Goal: Task Accomplishment & Management: Manage account settings

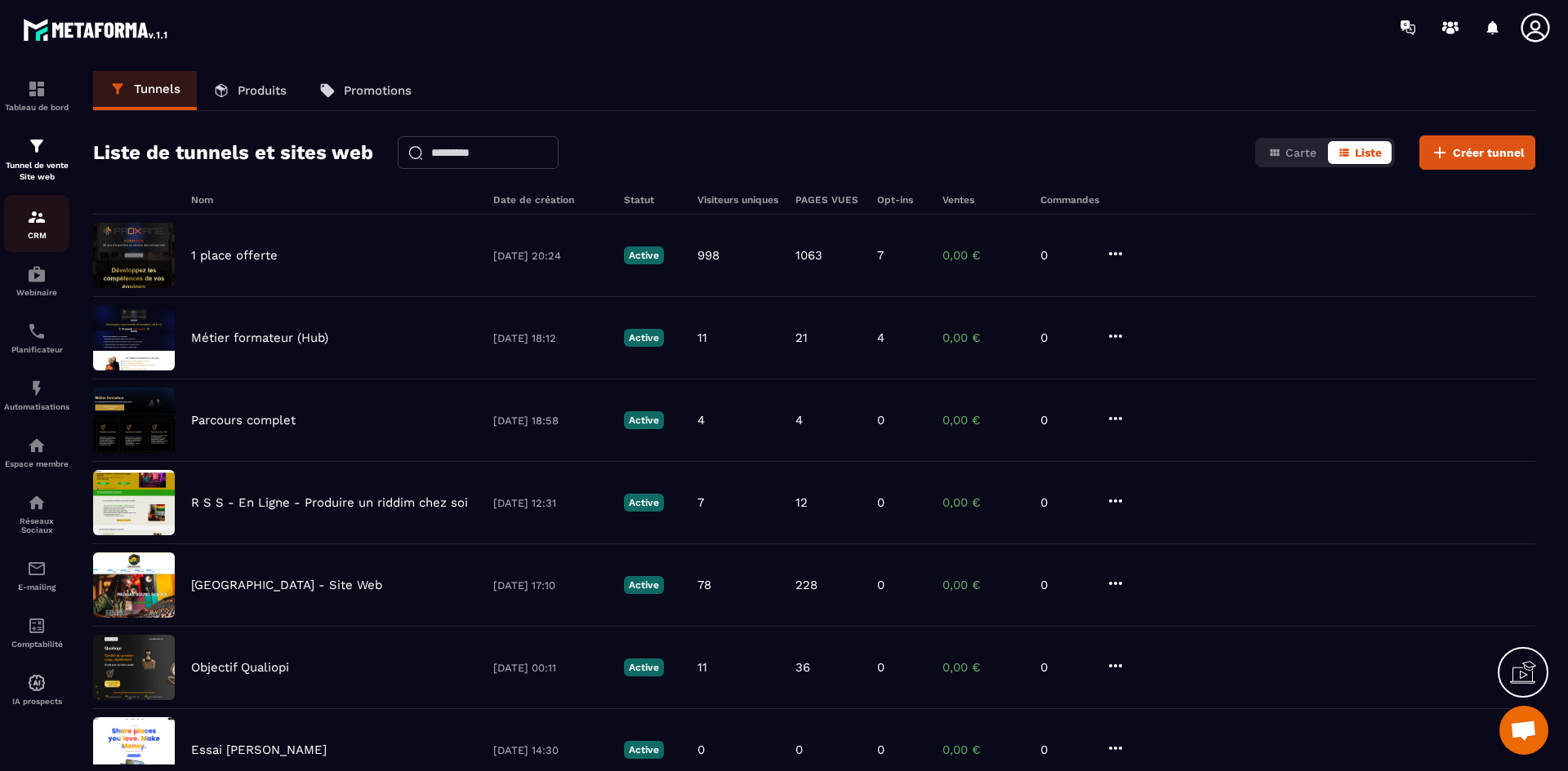
click at [36, 218] on img at bounding box center [36, 216] width 19 height 19
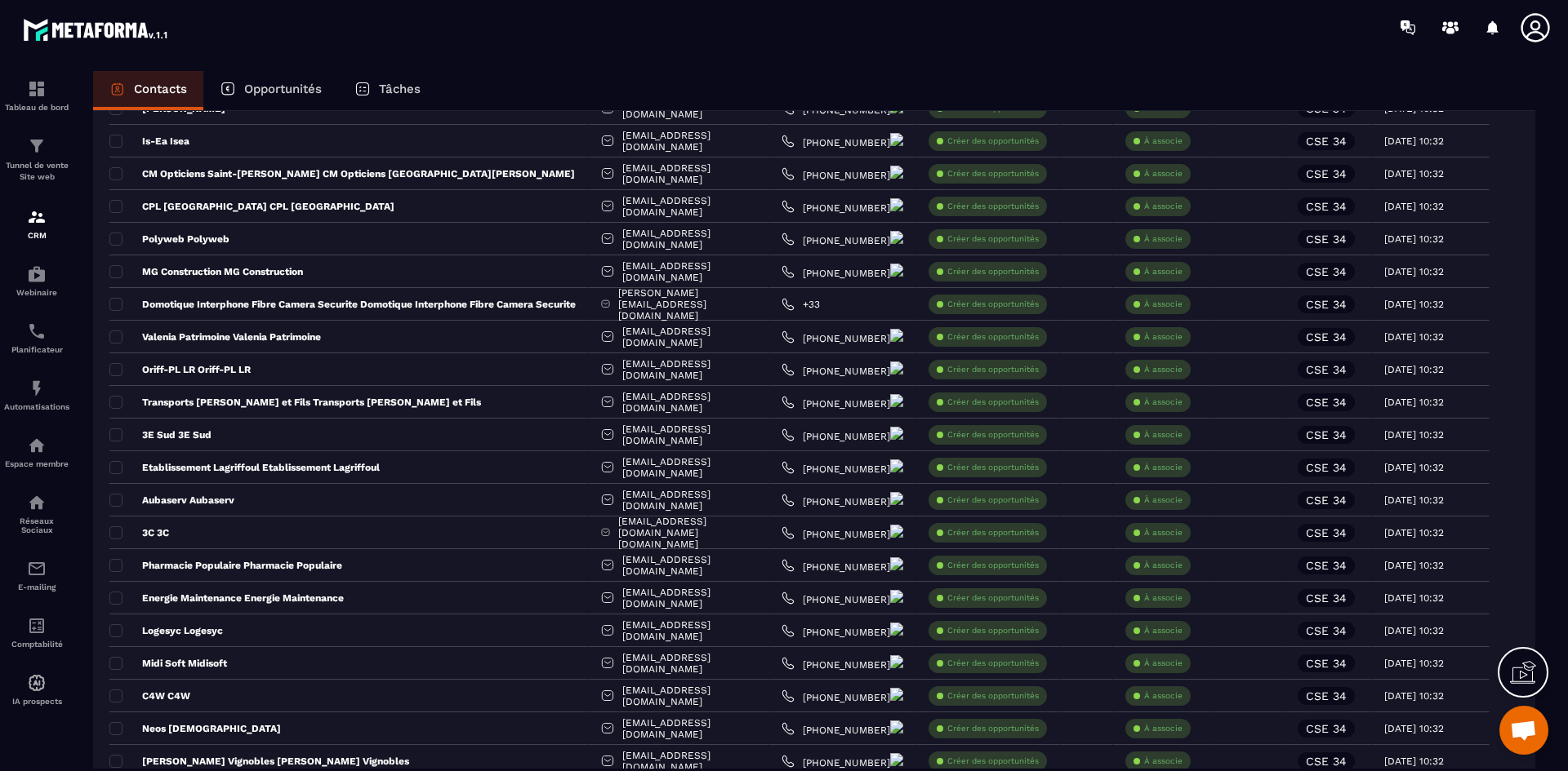
scroll to position [2867, 0]
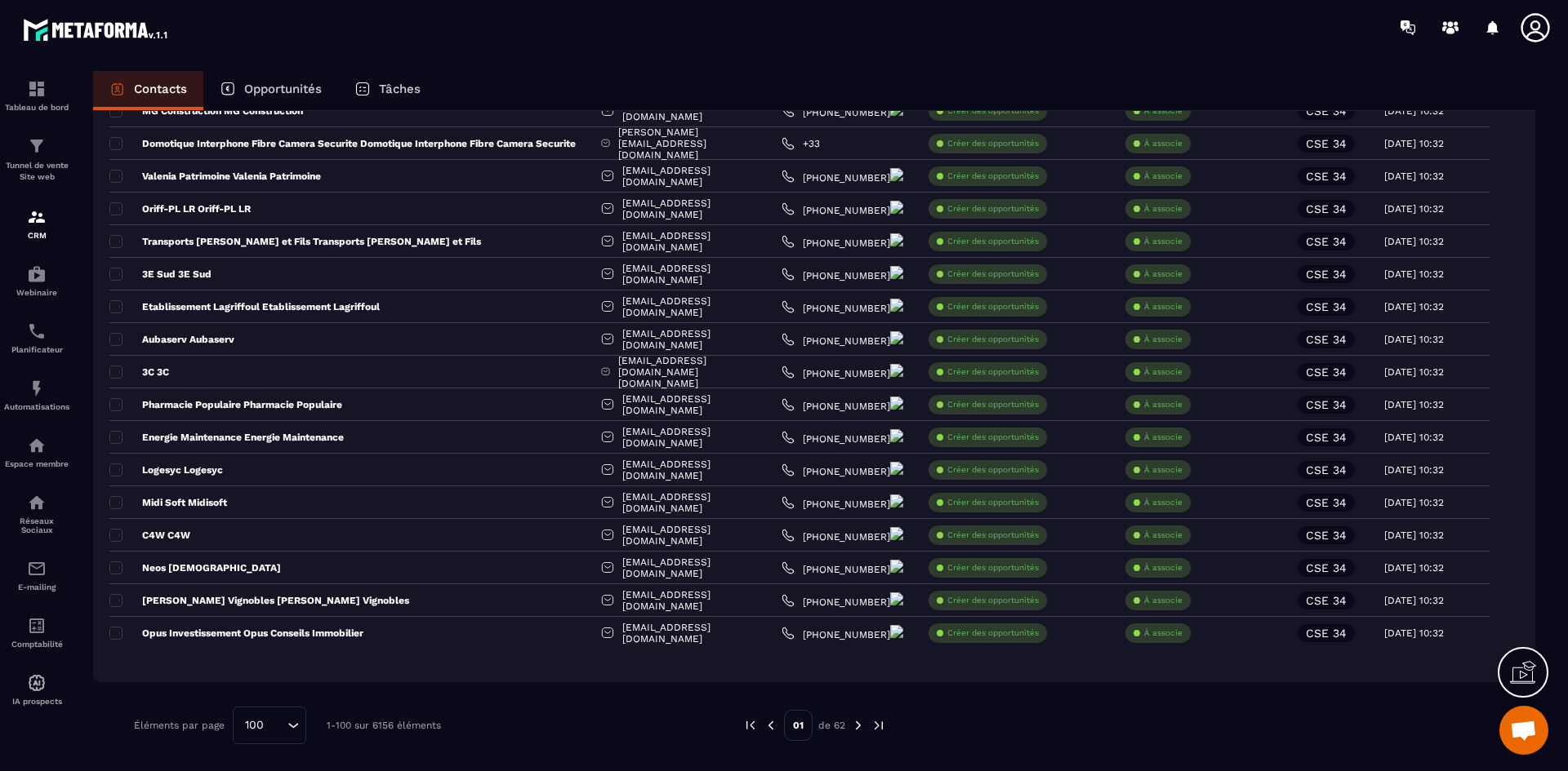
click at [859, 727] on img at bounding box center [857, 725] width 14 height 14
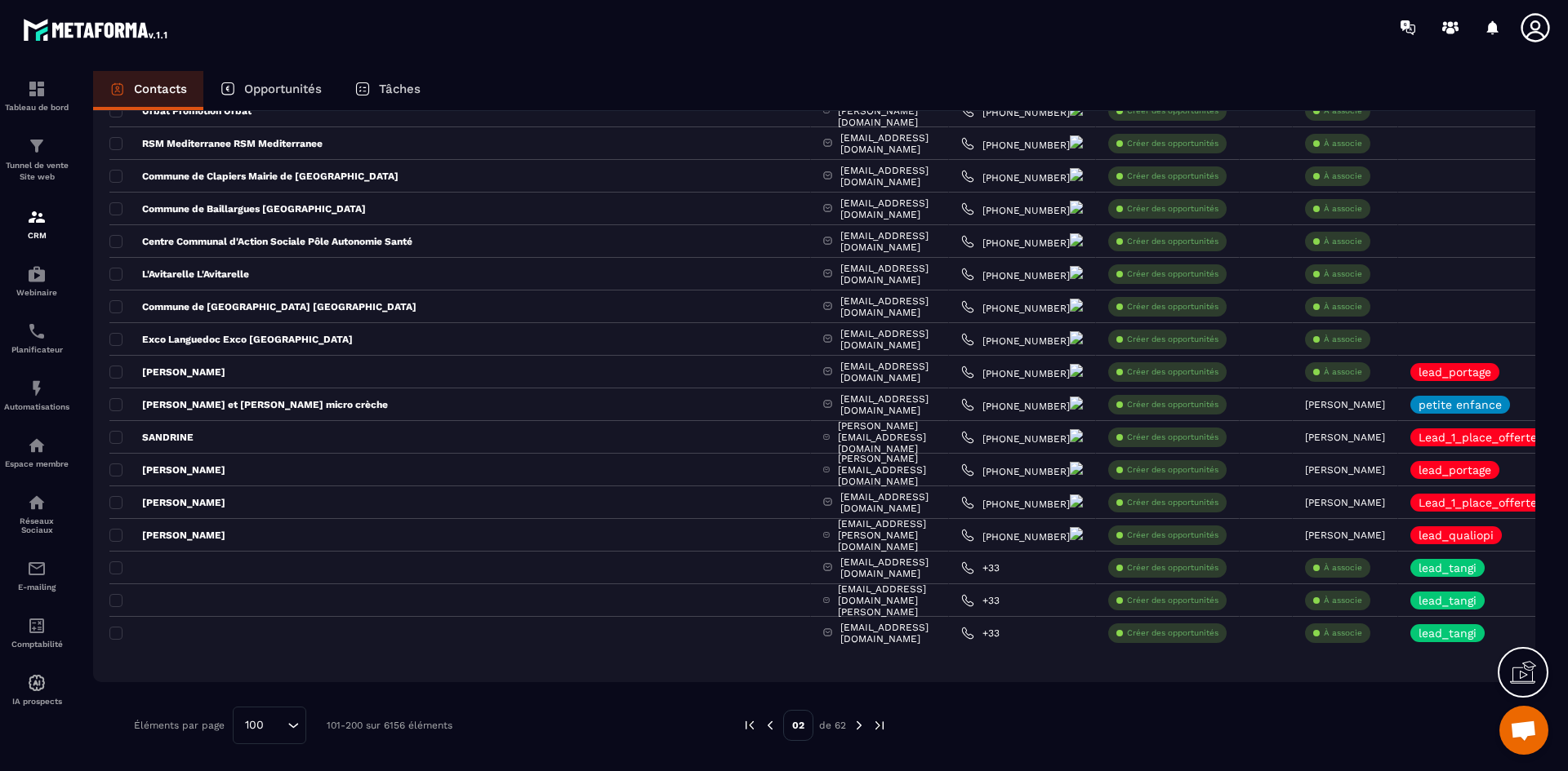
click at [858, 727] on img at bounding box center [858, 725] width 14 height 14
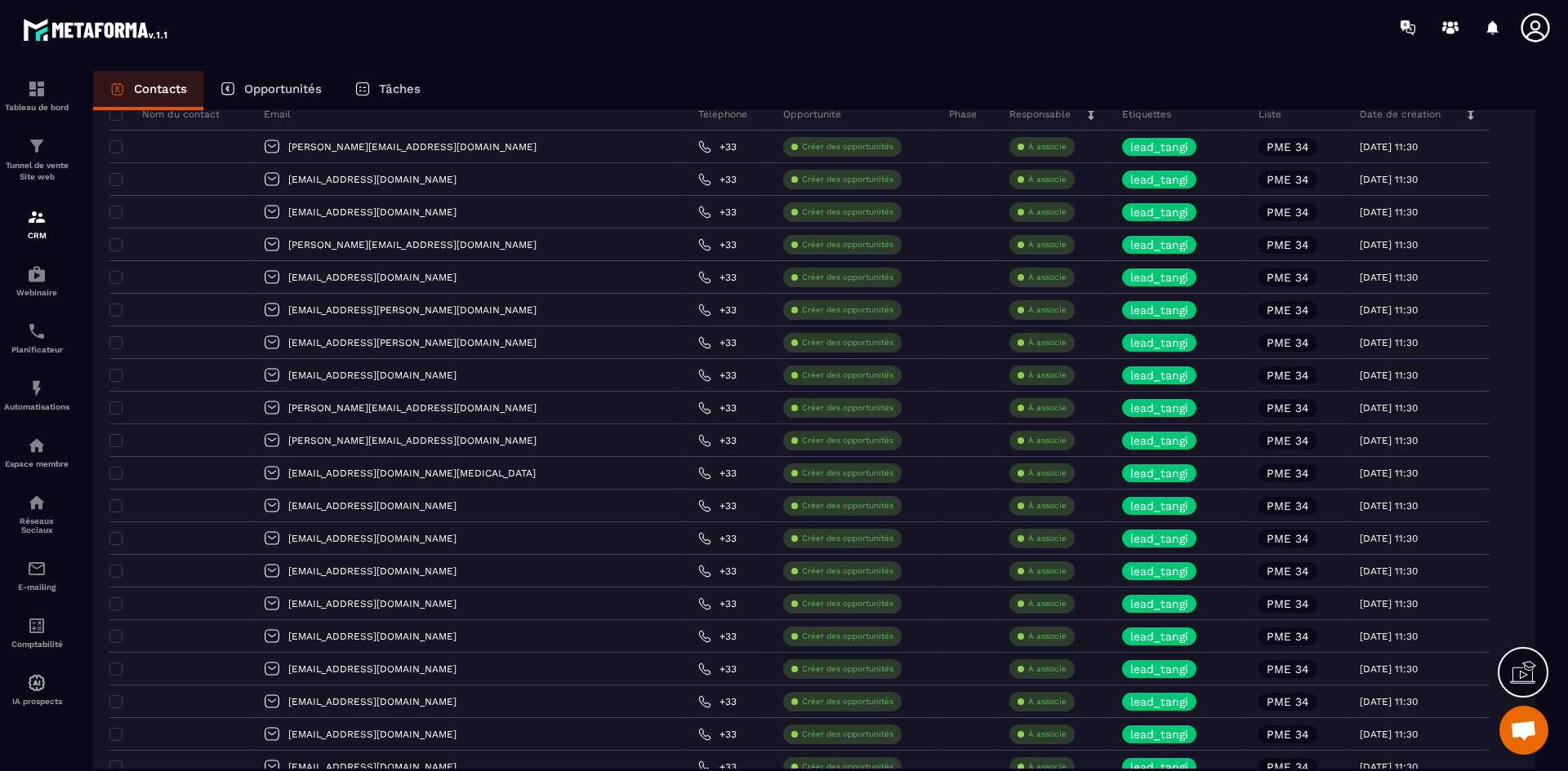
scroll to position [0, 0]
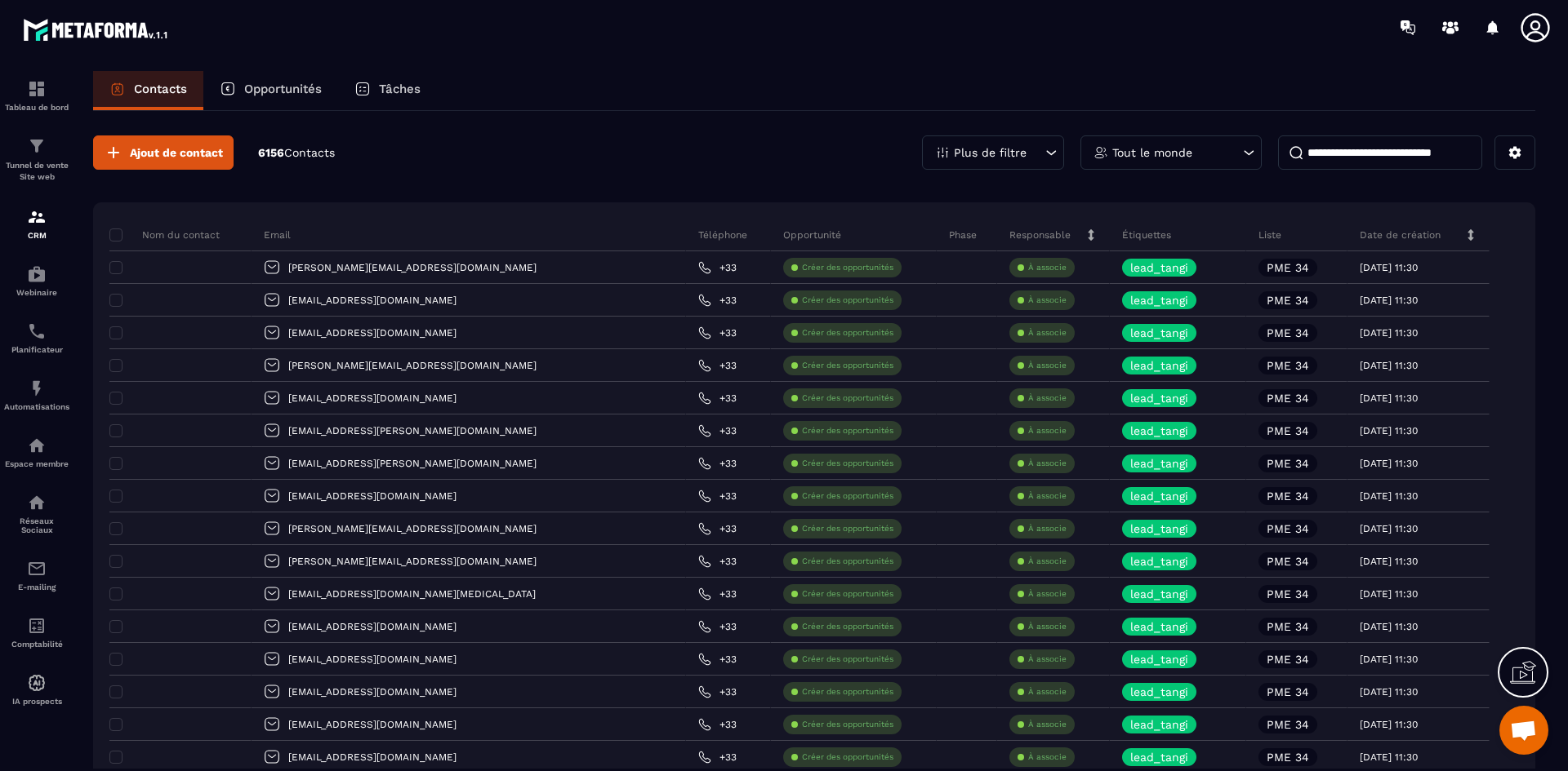
click at [1043, 148] on icon at bounding box center [1050, 152] width 16 height 16
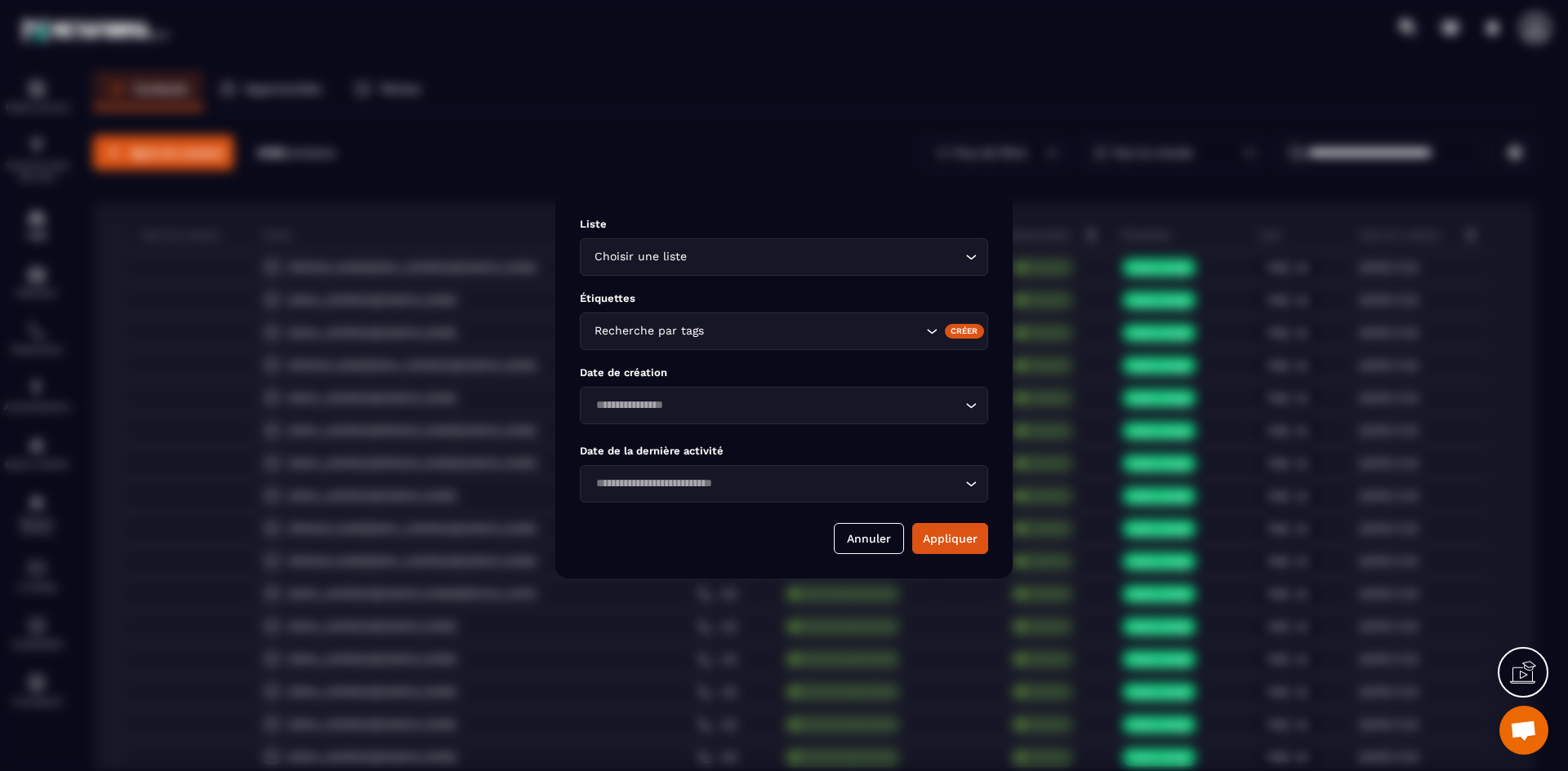
click at [863, 257] on input "Search for option" at bounding box center [825, 257] width 271 height 18
click at [886, 202] on div "Liste Choisir une liste Loading... Étiquettes Recherche par tags Créer Date de …" at bounding box center [784, 386] width 457 height 385
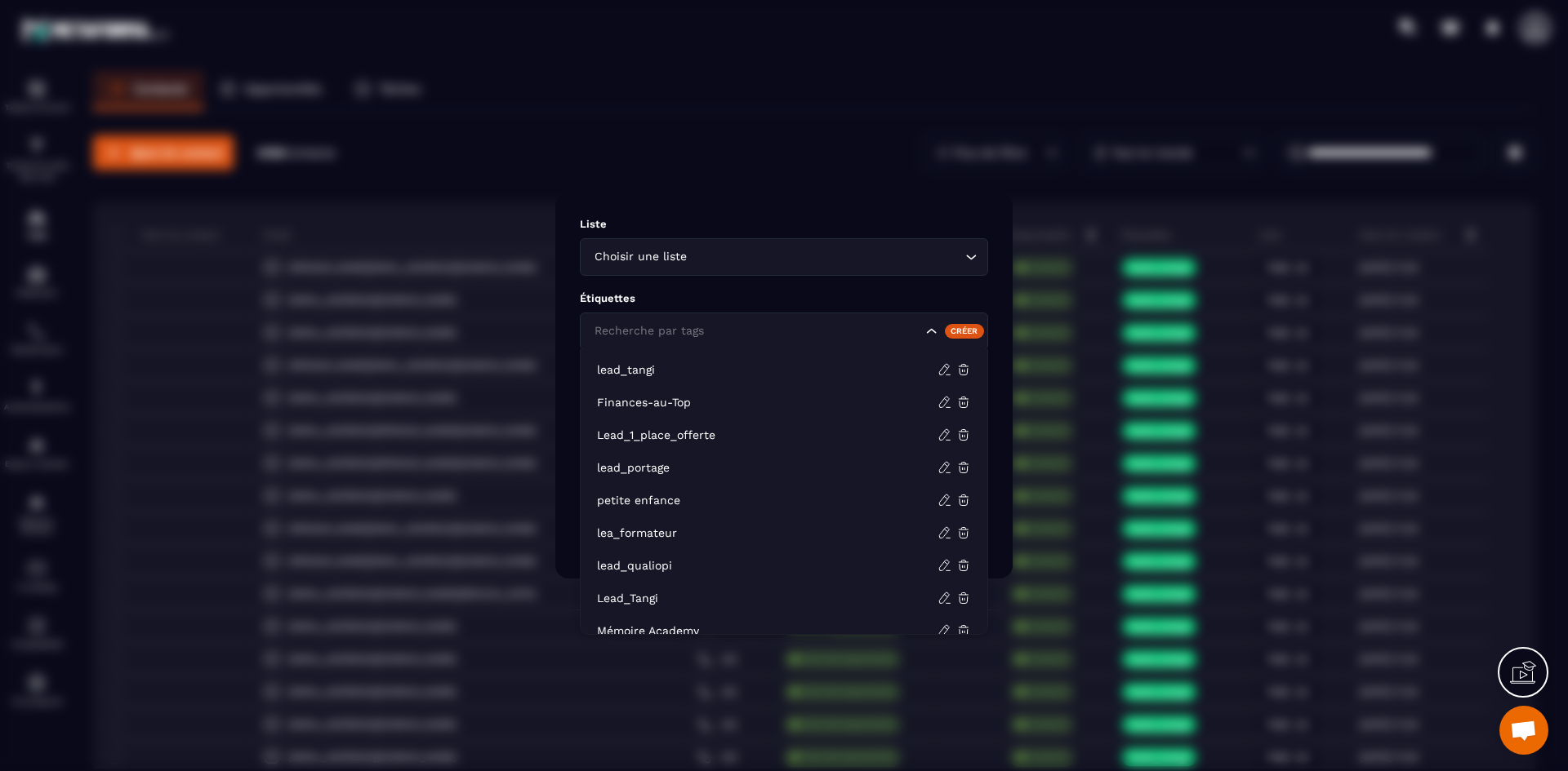
click at [926, 330] on icon "Search for option" at bounding box center [931, 331] width 16 height 16
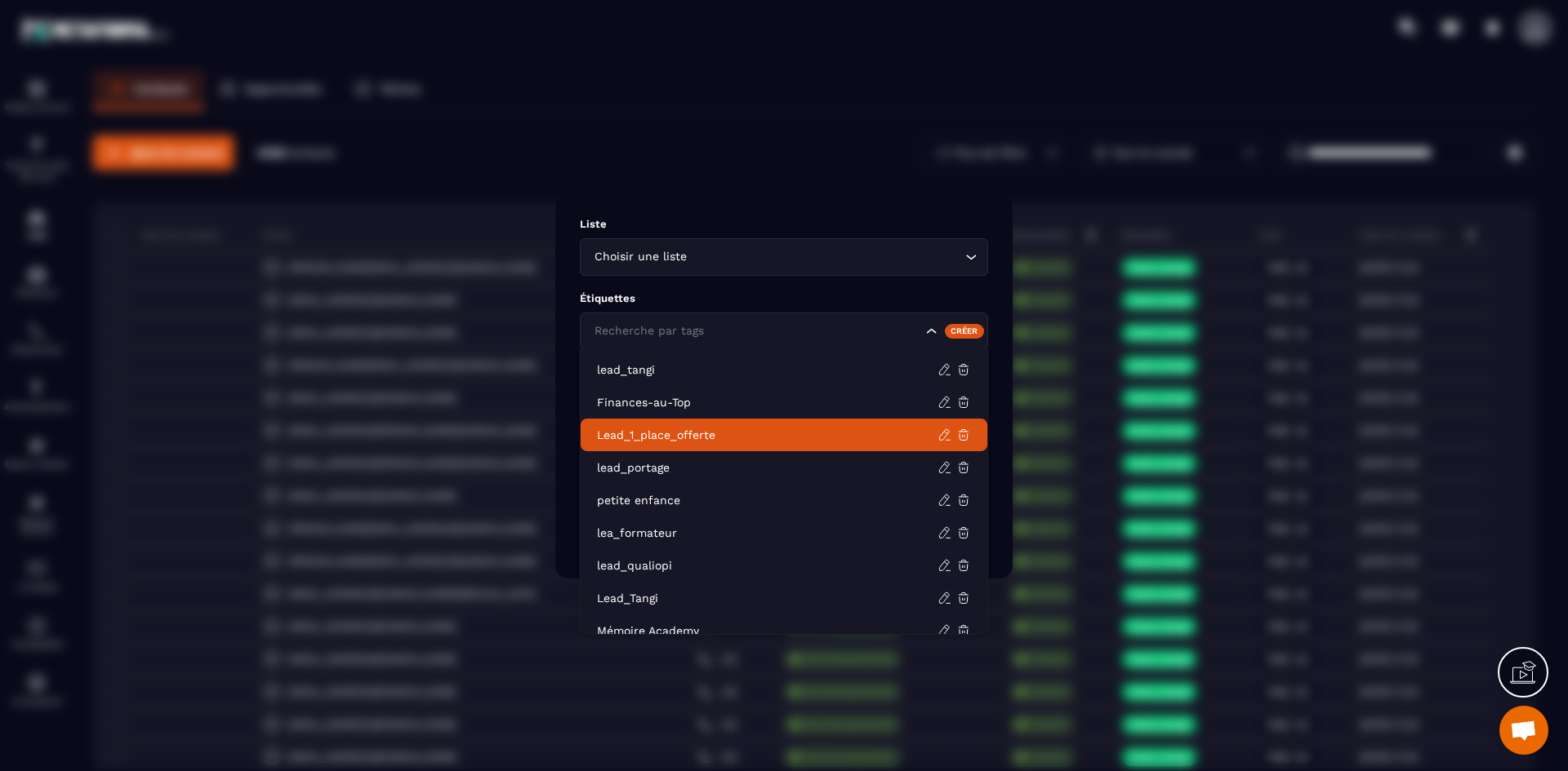
click at [723, 433] on p "Lead_1_place_offerte" at bounding box center [766, 435] width 340 height 16
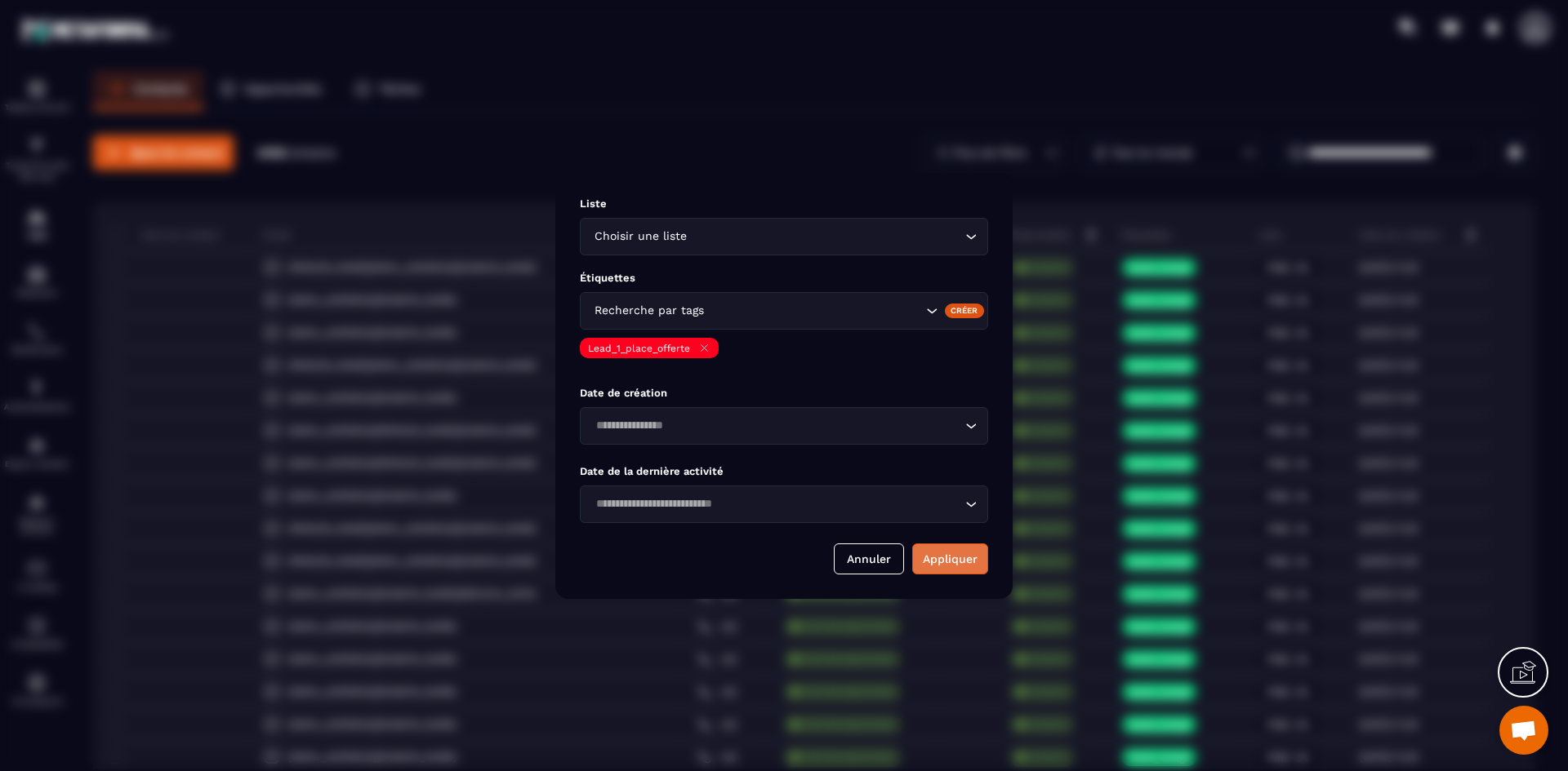
click at [955, 553] on button "Appliquer" at bounding box center [949, 559] width 76 height 31
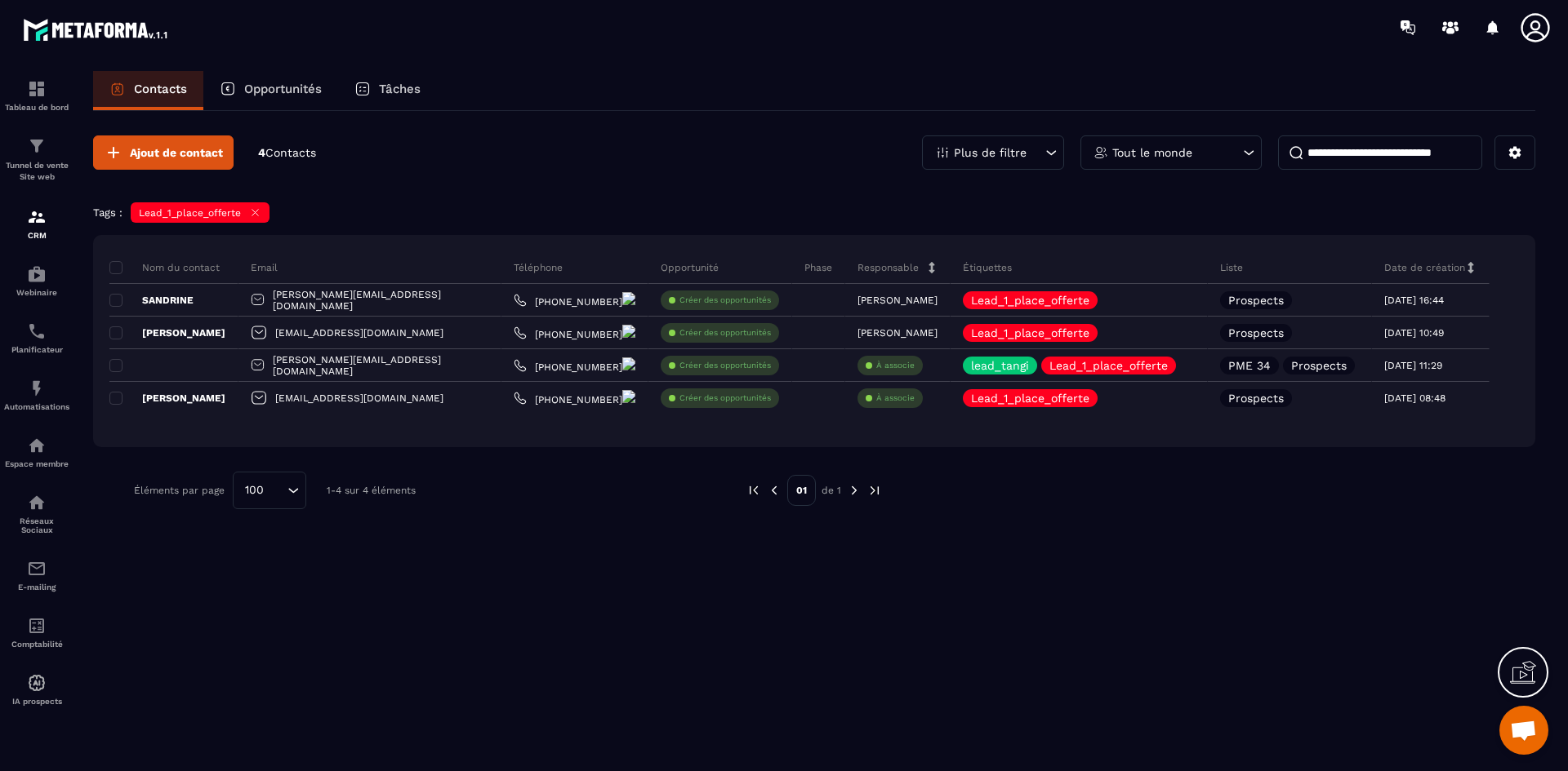
click at [1108, 595] on div "Ajout de contact 4 Contacts Plus de filtre Tout le monde Tags : Lead_1_place_of…" at bounding box center [813, 440] width 1442 height 658
click at [1049, 147] on icon at bounding box center [1050, 152] width 16 height 16
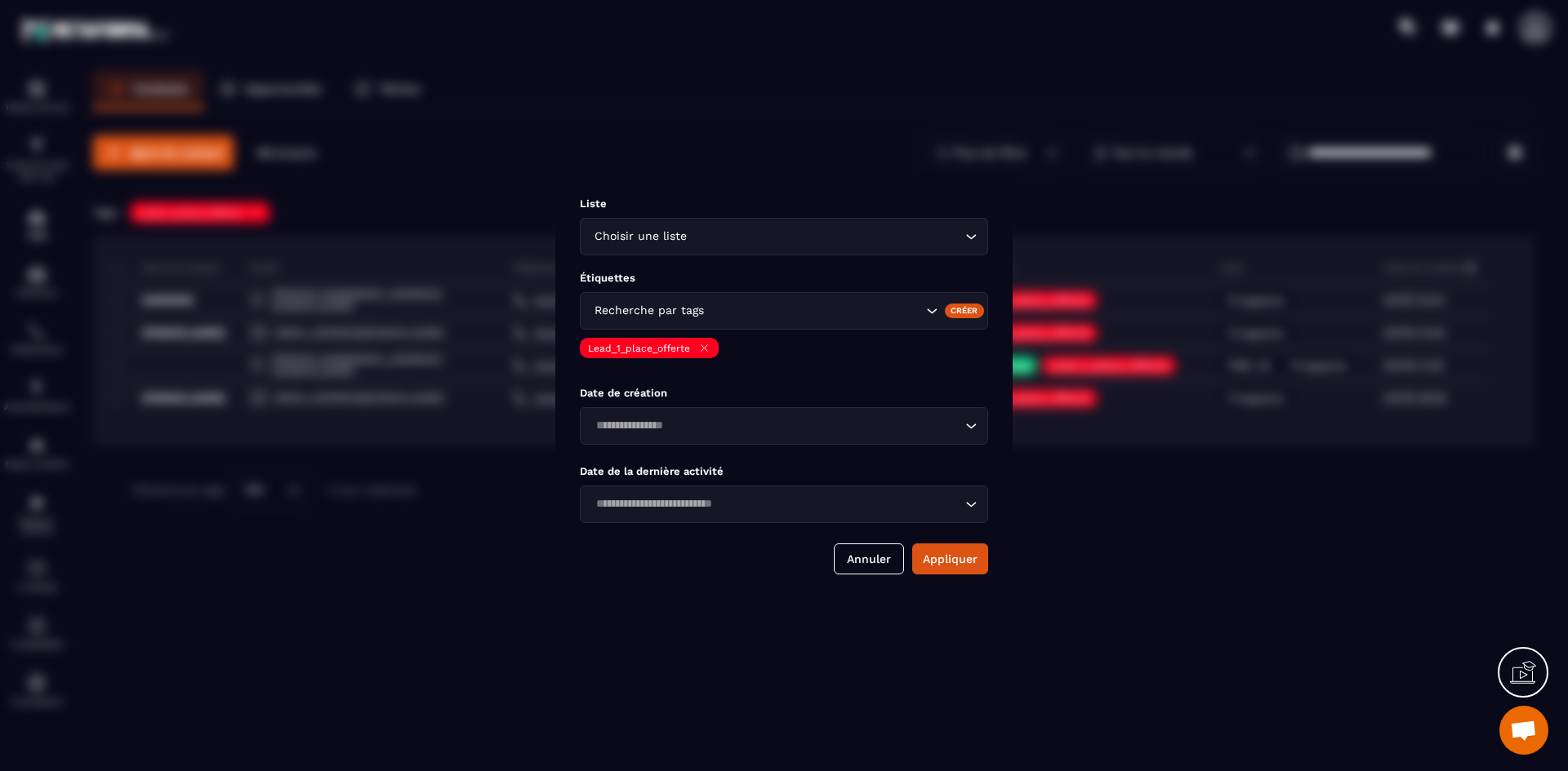
click at [890, 556] on button "Annuler" at bounding box center [868, 559] width 70 height 31
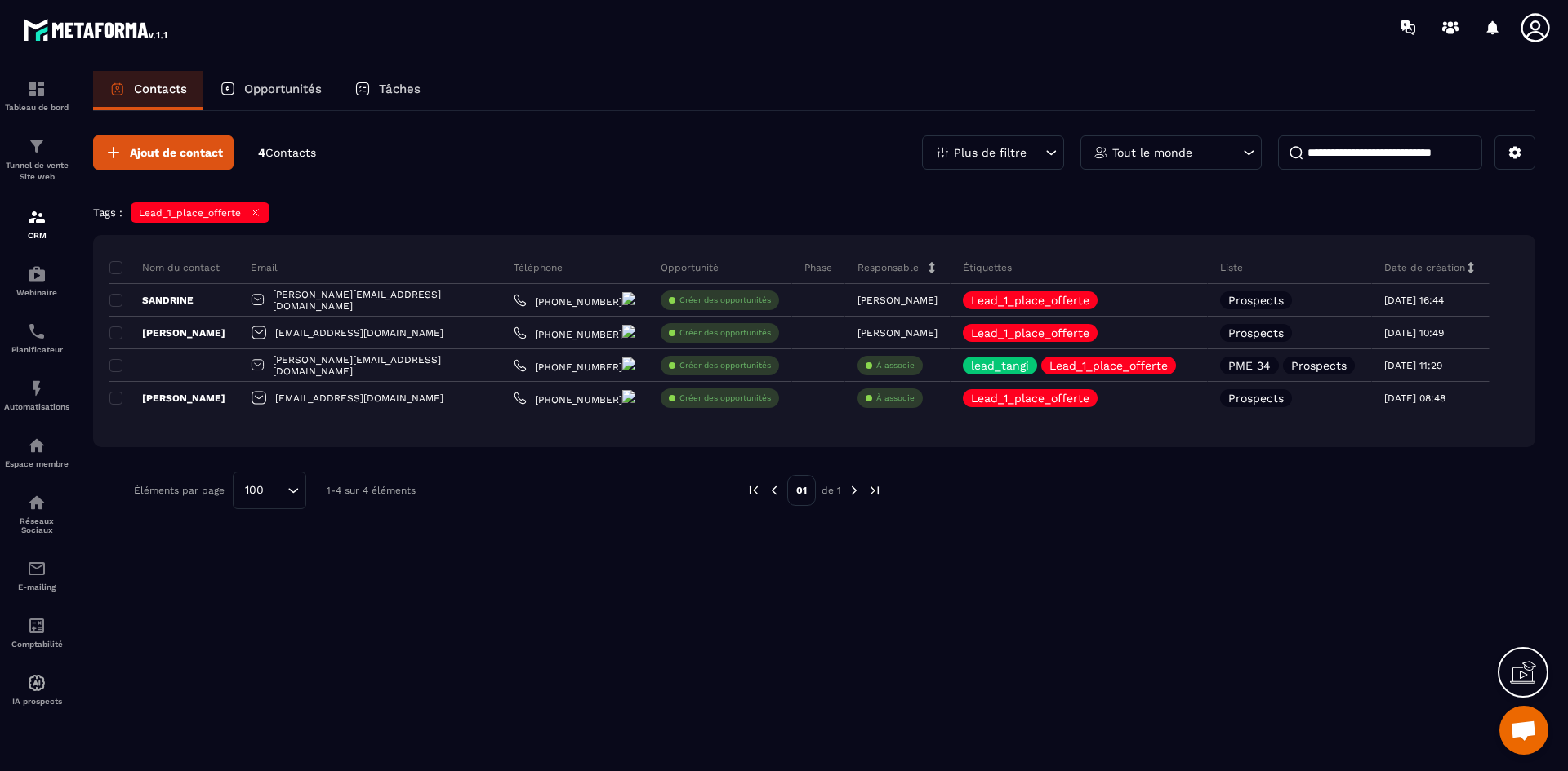
click at [1057, 160] on icon at bounding box center [1050, 152] width 16 height 16
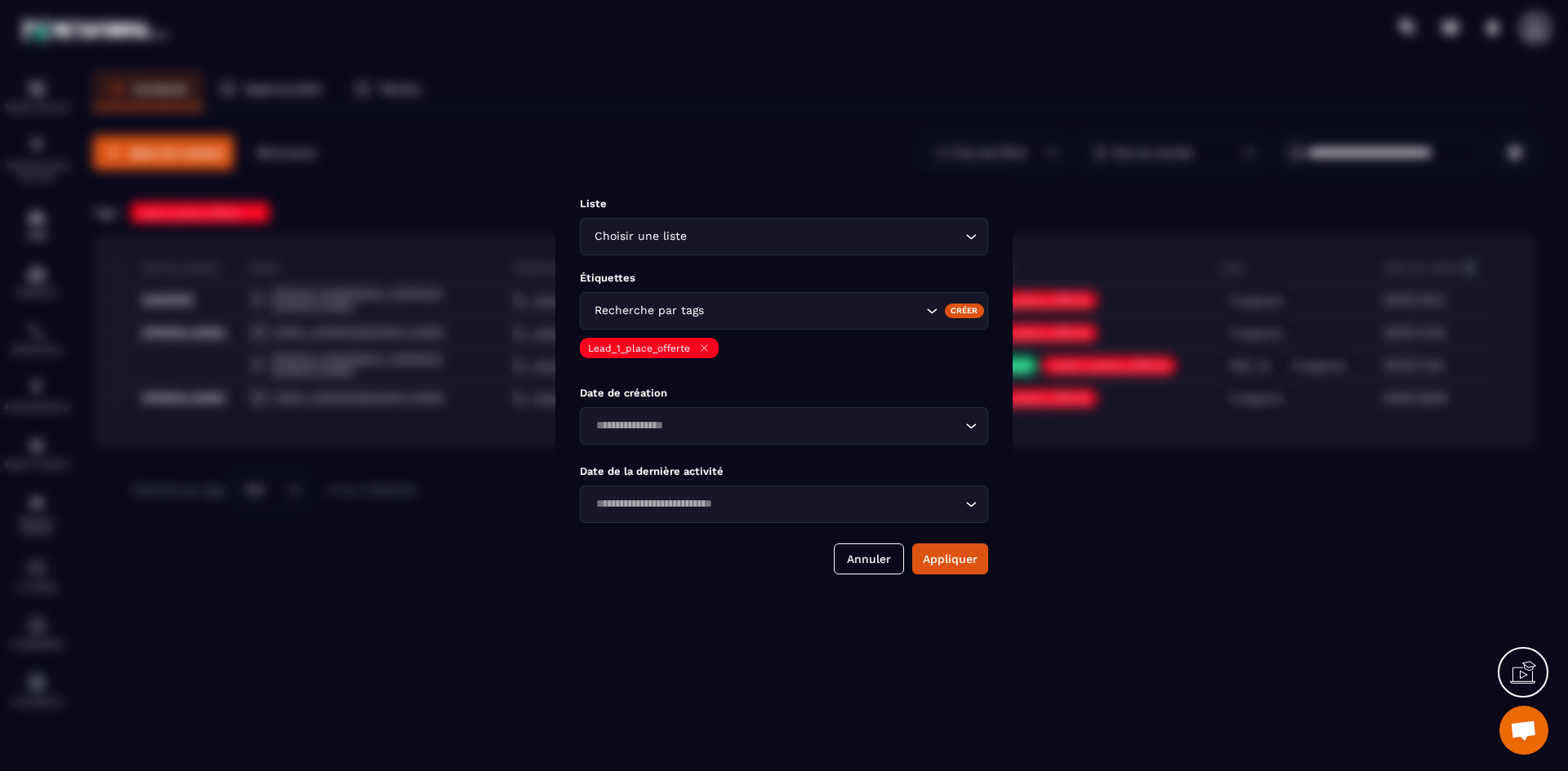
click at [701, 351] on icon "Modal window" at bounding box center [704, 348] width 7 height 7
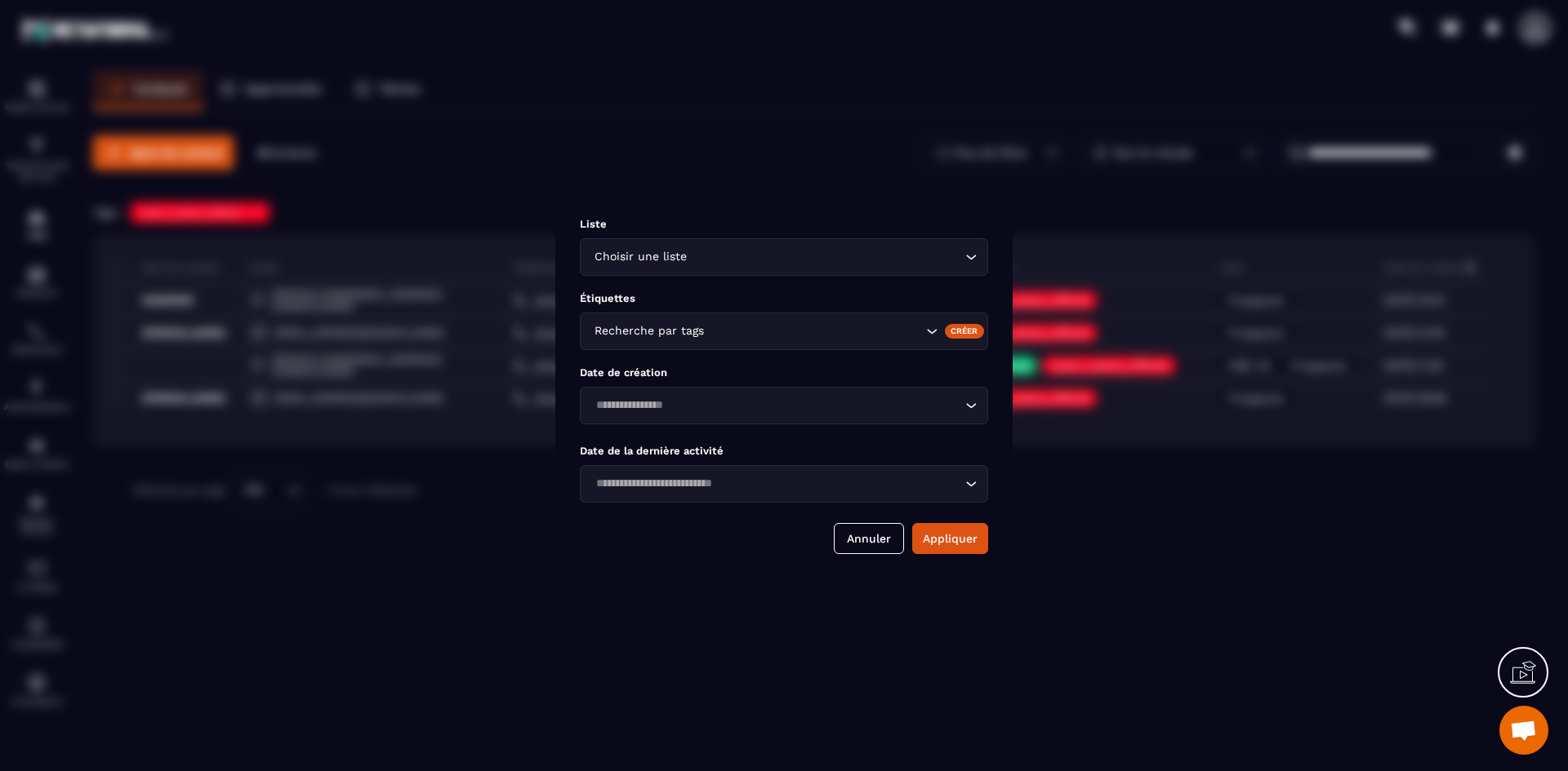
click at [1176, 163] on div "Modal window" at bounding box center [784, 385] width 1568 height 771
click at [880, 531] on button "Annuler" at bounding box center [868, 538] width 70 height 31
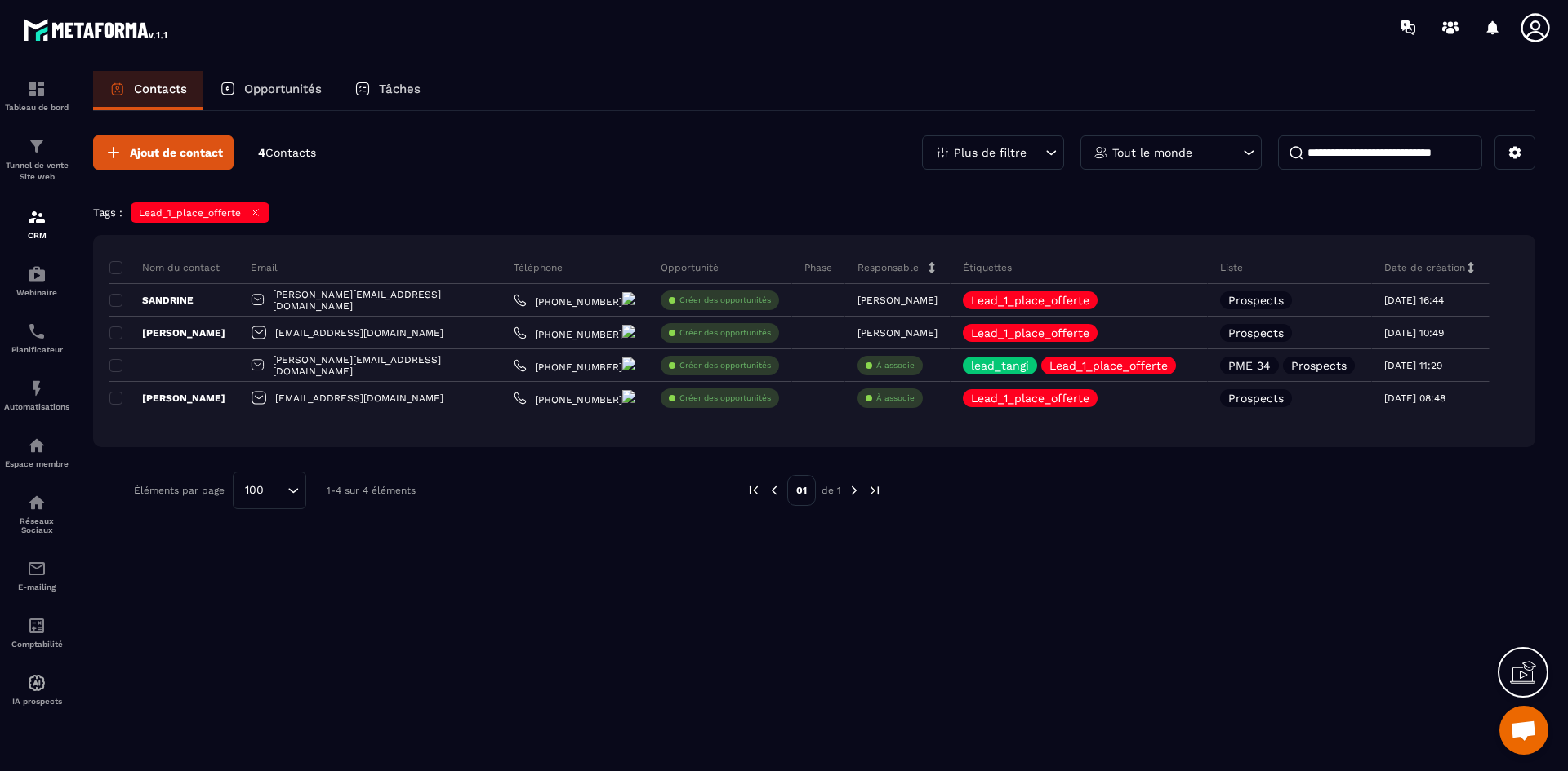
click at [1219, 158] on div "Tout le monde" at bounding box center [1170, 152] width 181 height 34
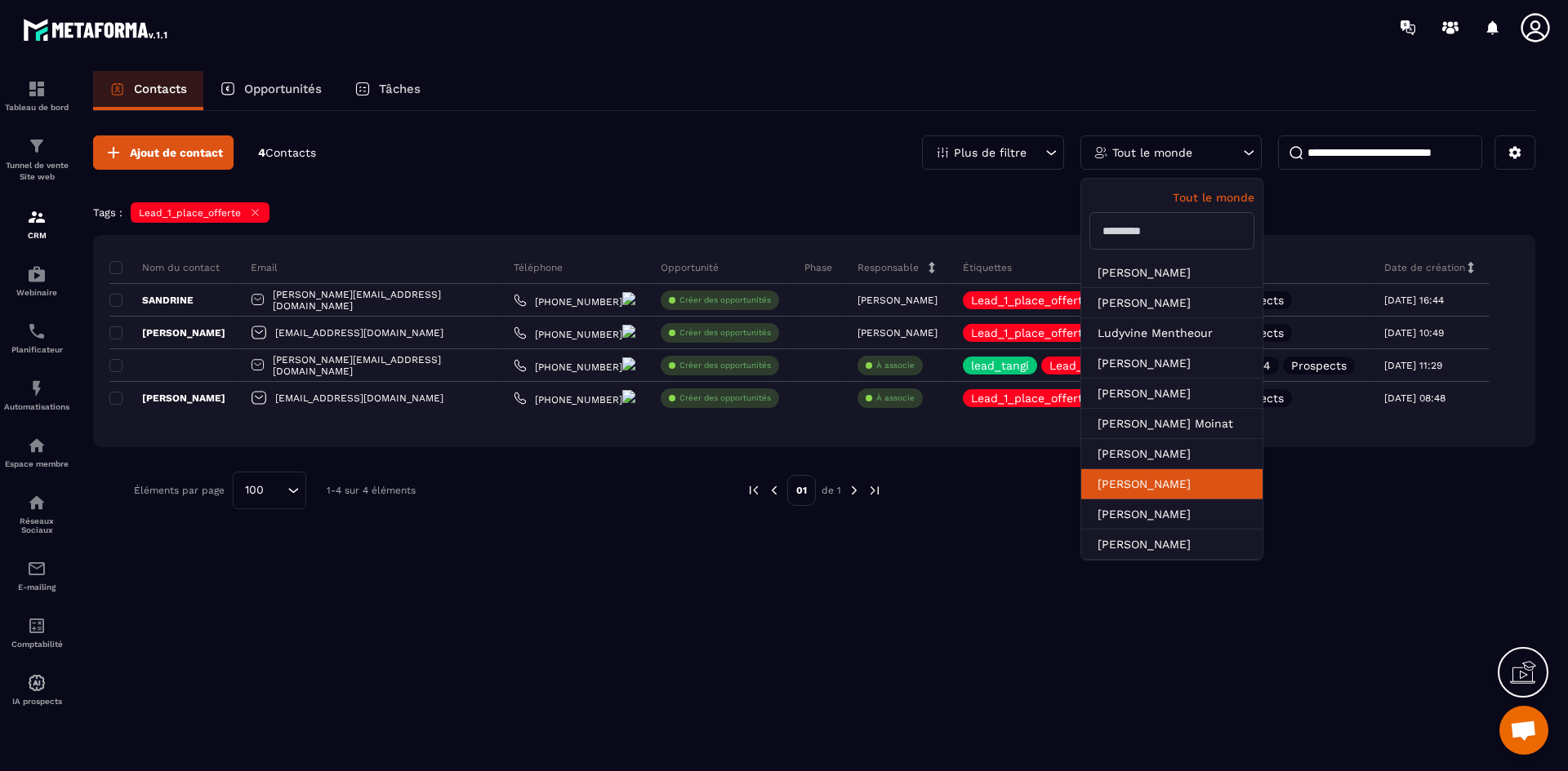
click at [1164, 495] on li "[PERSON_NAME]" at bounding box center [1171, 485] width 181 height 31
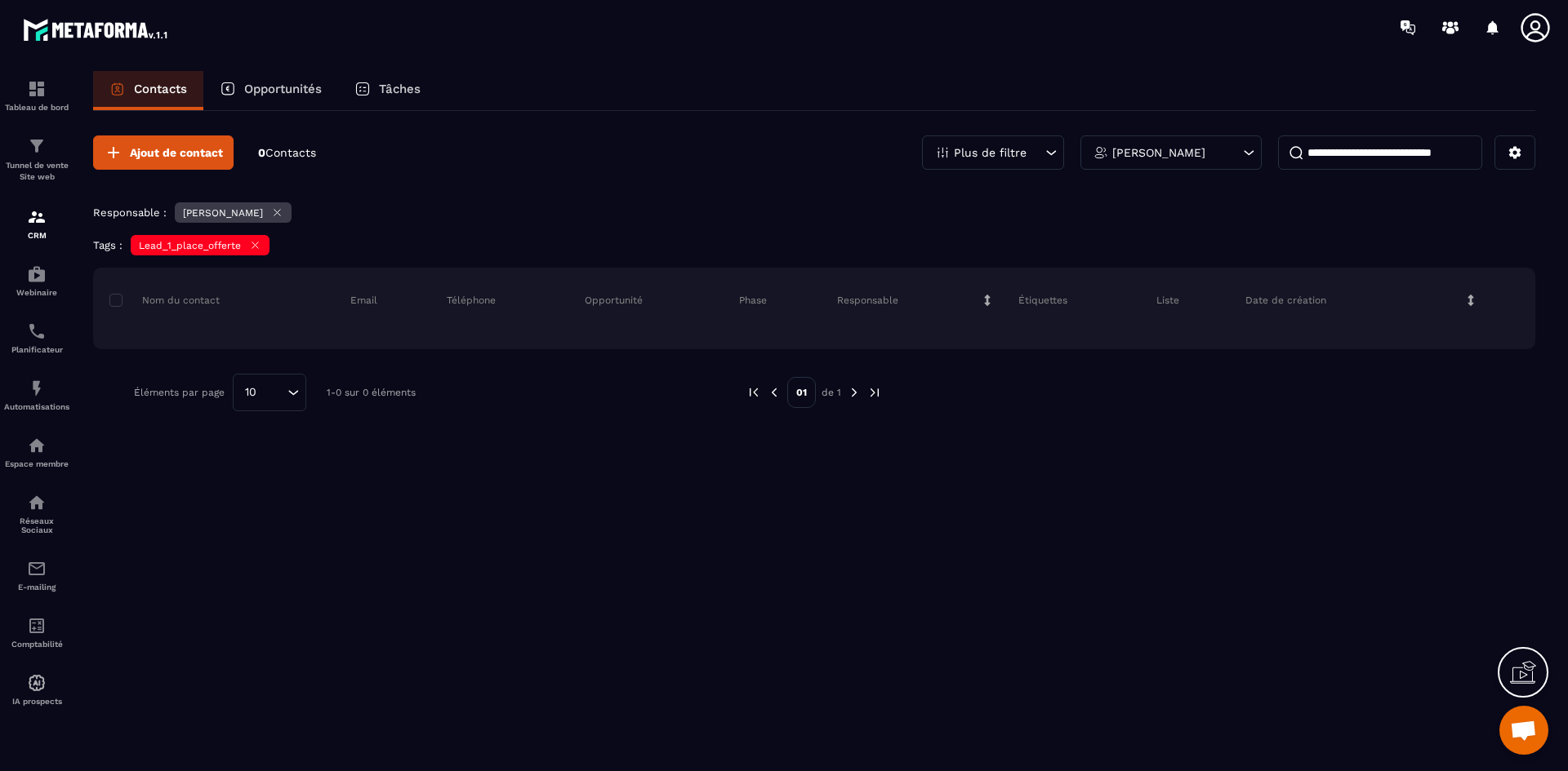
click at [257, 246] on icon at bounding box center [255, 245] width 12 height 12
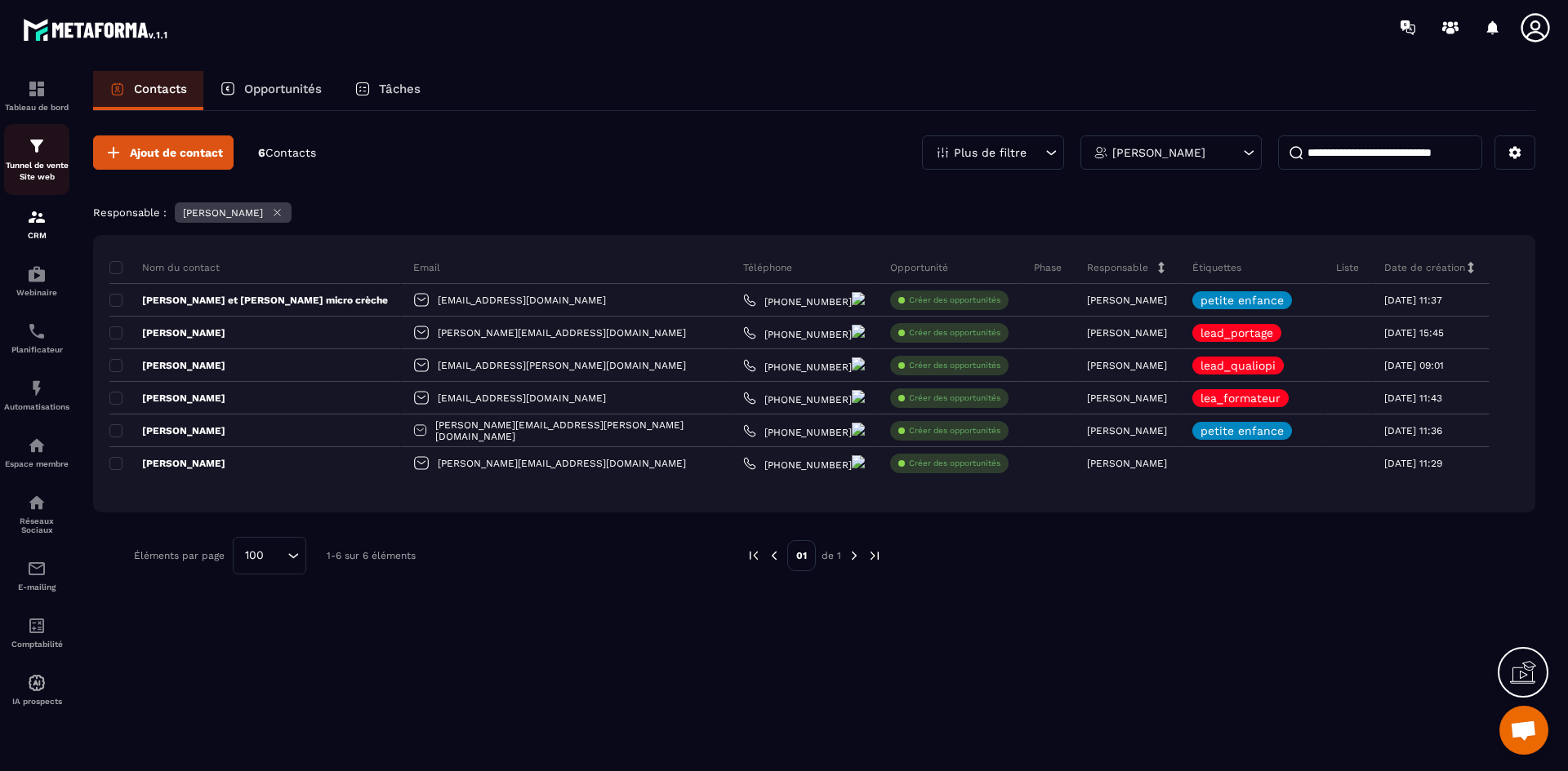
click at [42, 154] on img at bounding box center [36, 146] width 19 height 19
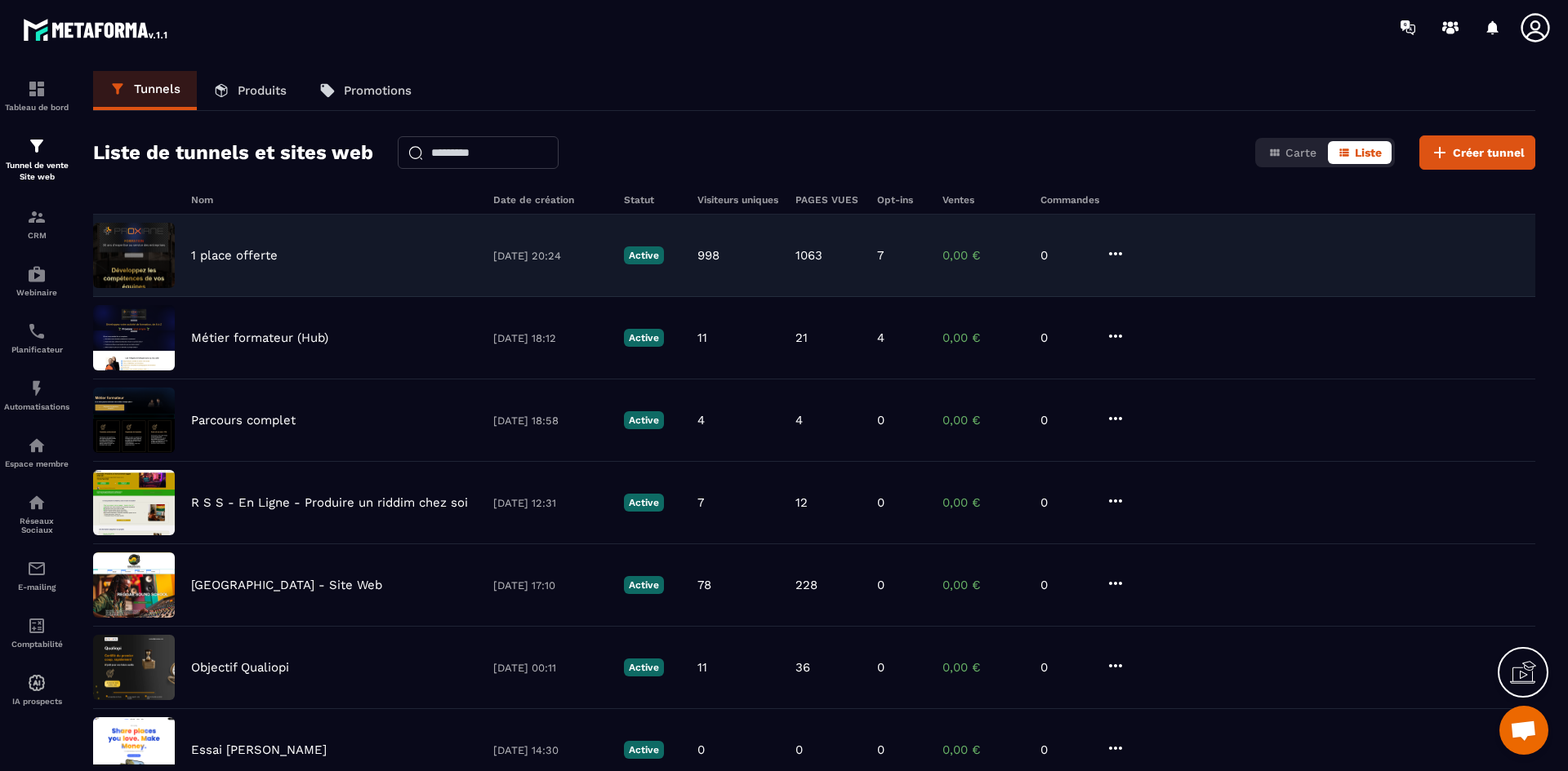
click at [238, 254] on p "1 place offerte" at bounding box center [234, 255] width 86 height 14
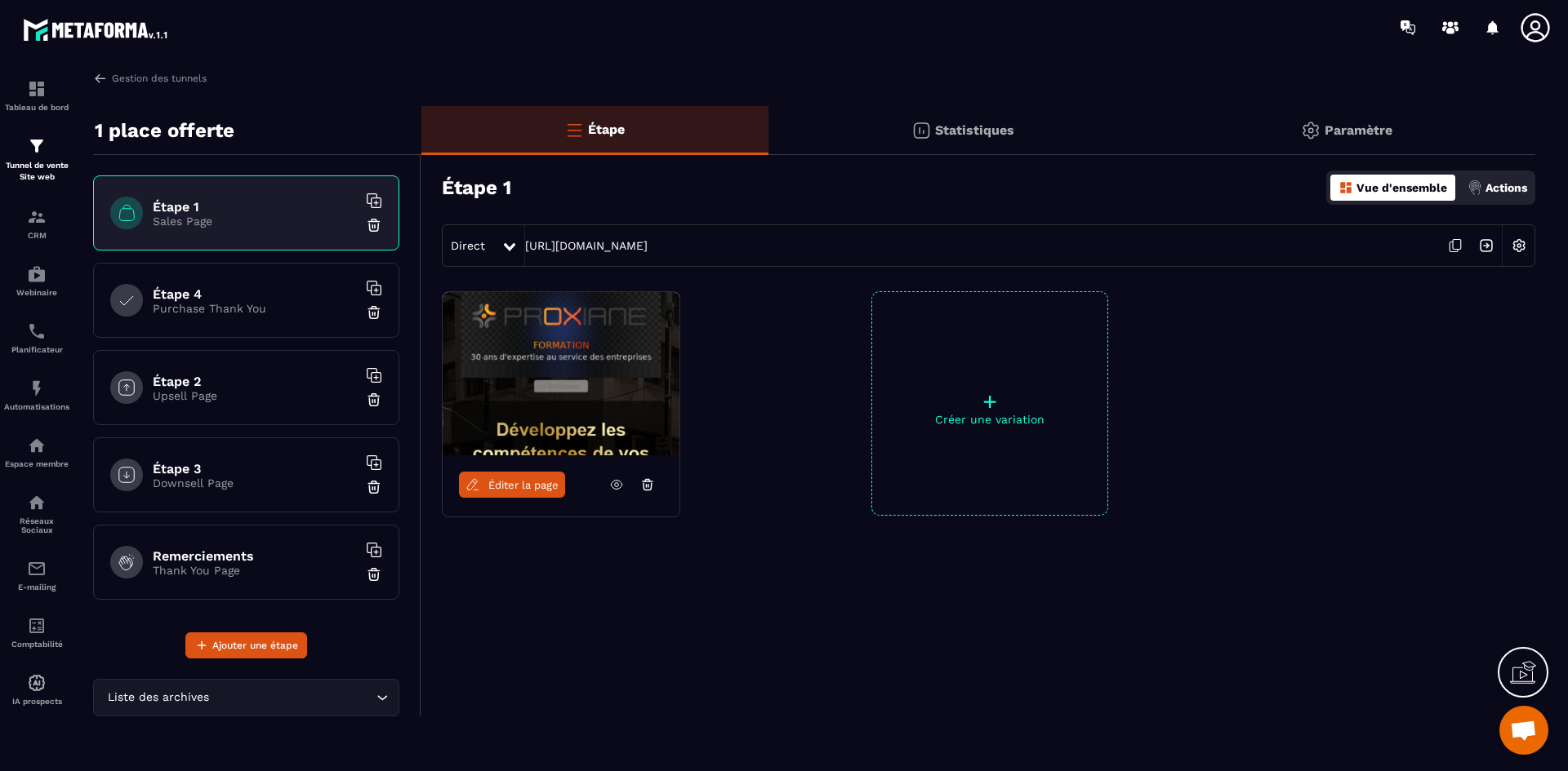
click at [1517, 240] on img at bounding box center [1518, 245] width 31 height 31
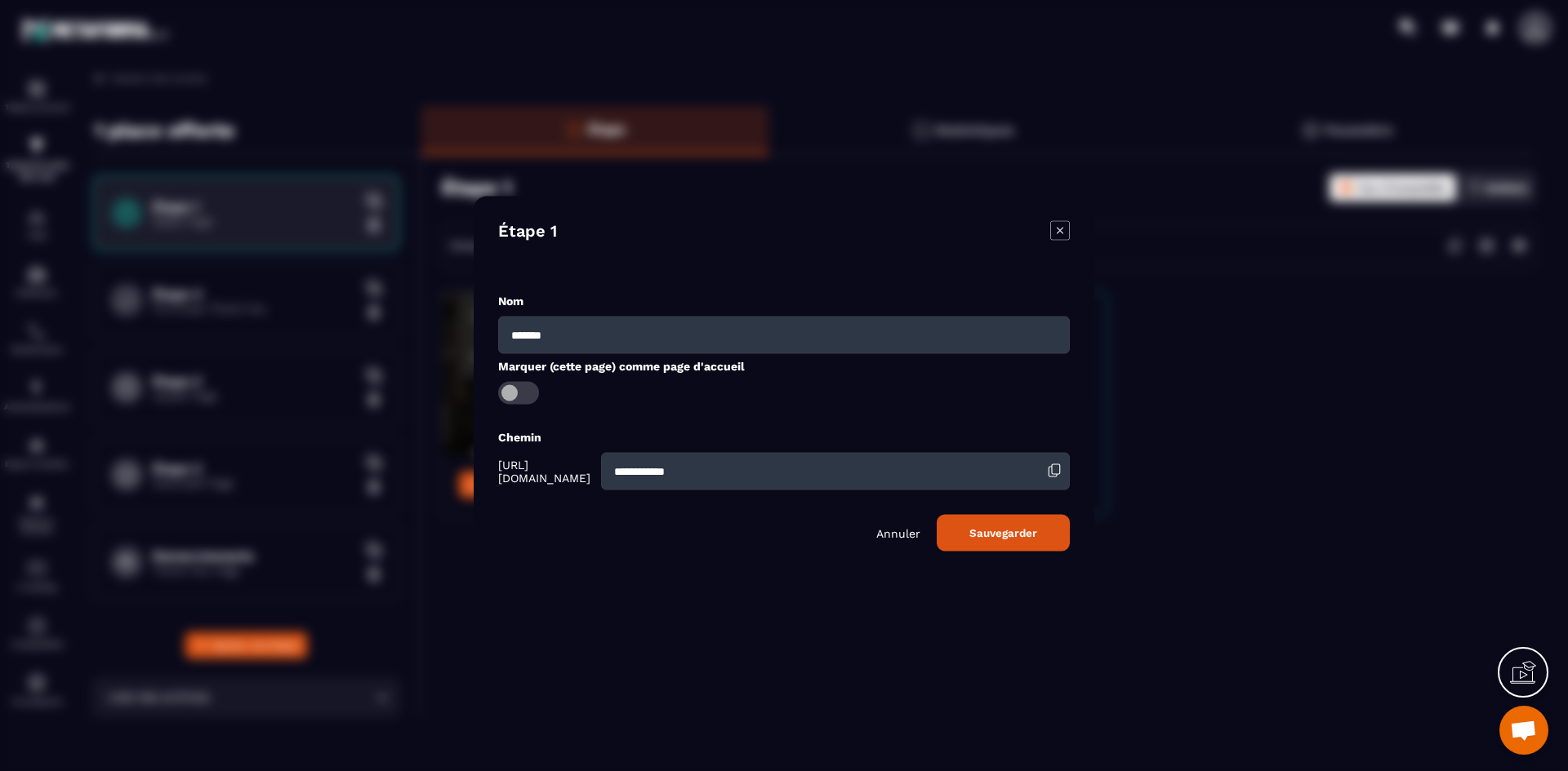
click at [898, 532] on p "Annuler" at bounding box center [898, 533] width 44 height 13
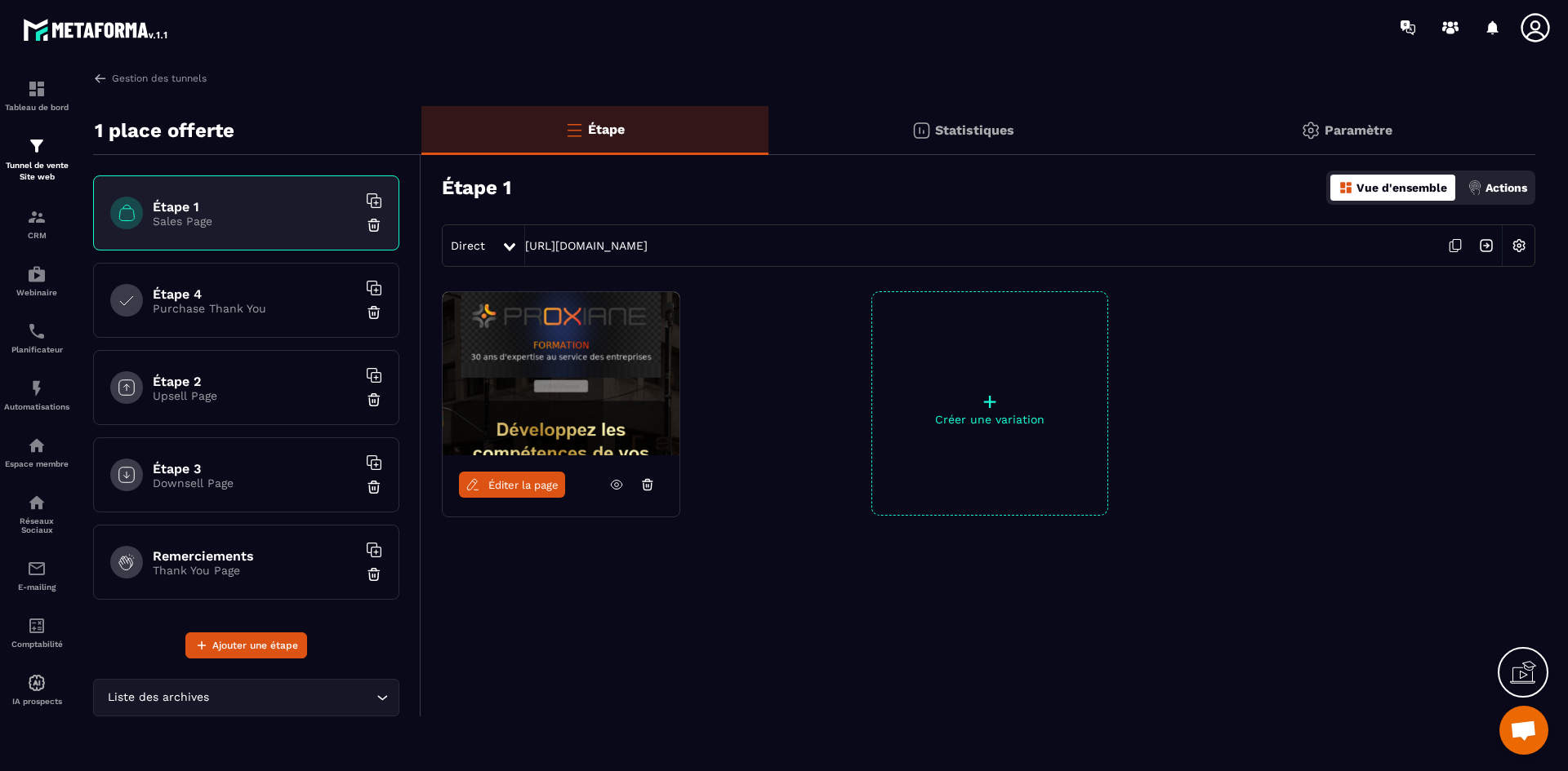
click at [1342, 136] on p "Paramètre" at bounding box center [1358, 130] width 68 height 15
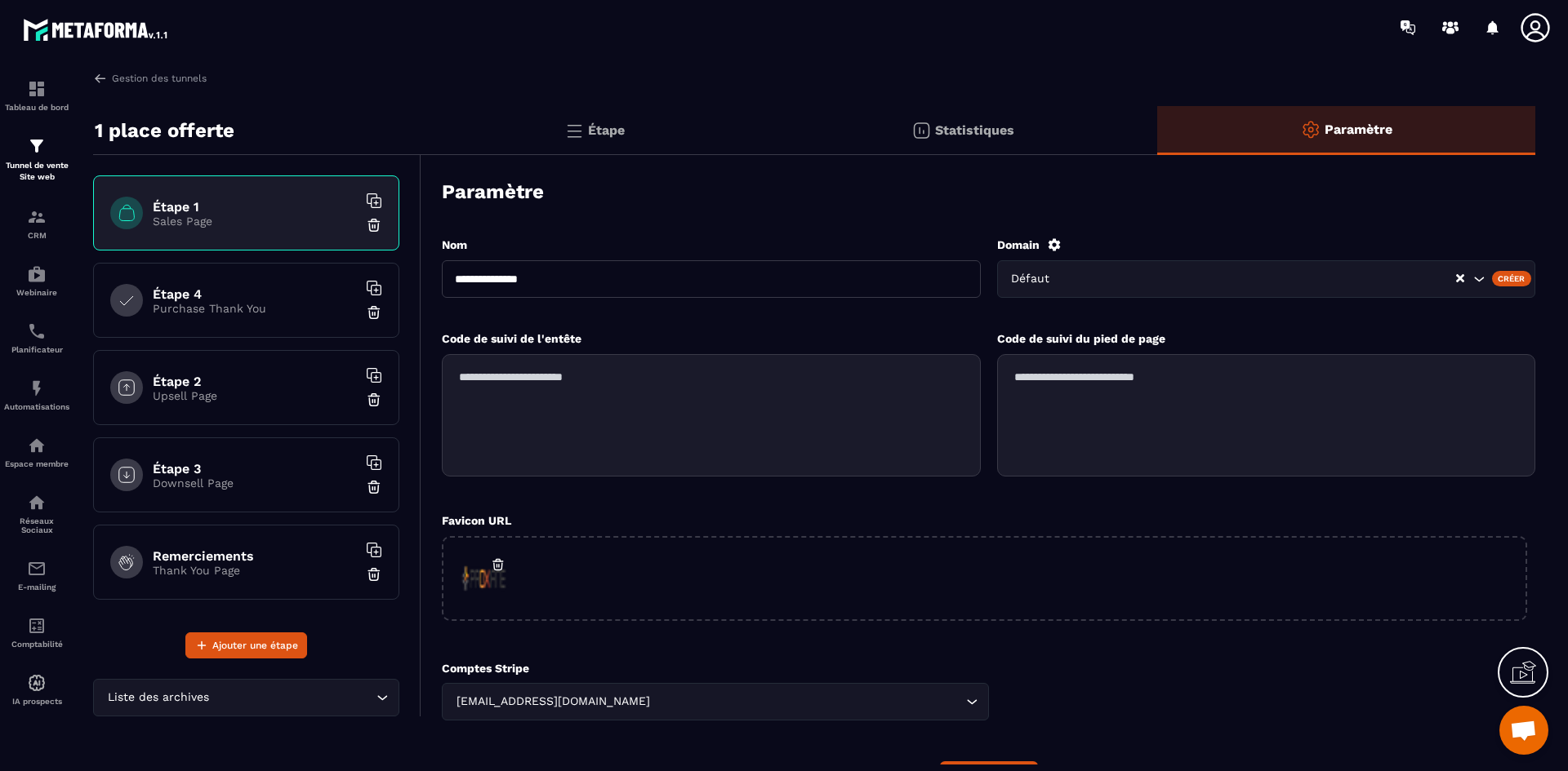
click at [624, 125] on p "Étape" at bounding box center [606, 130] width 36 height 15
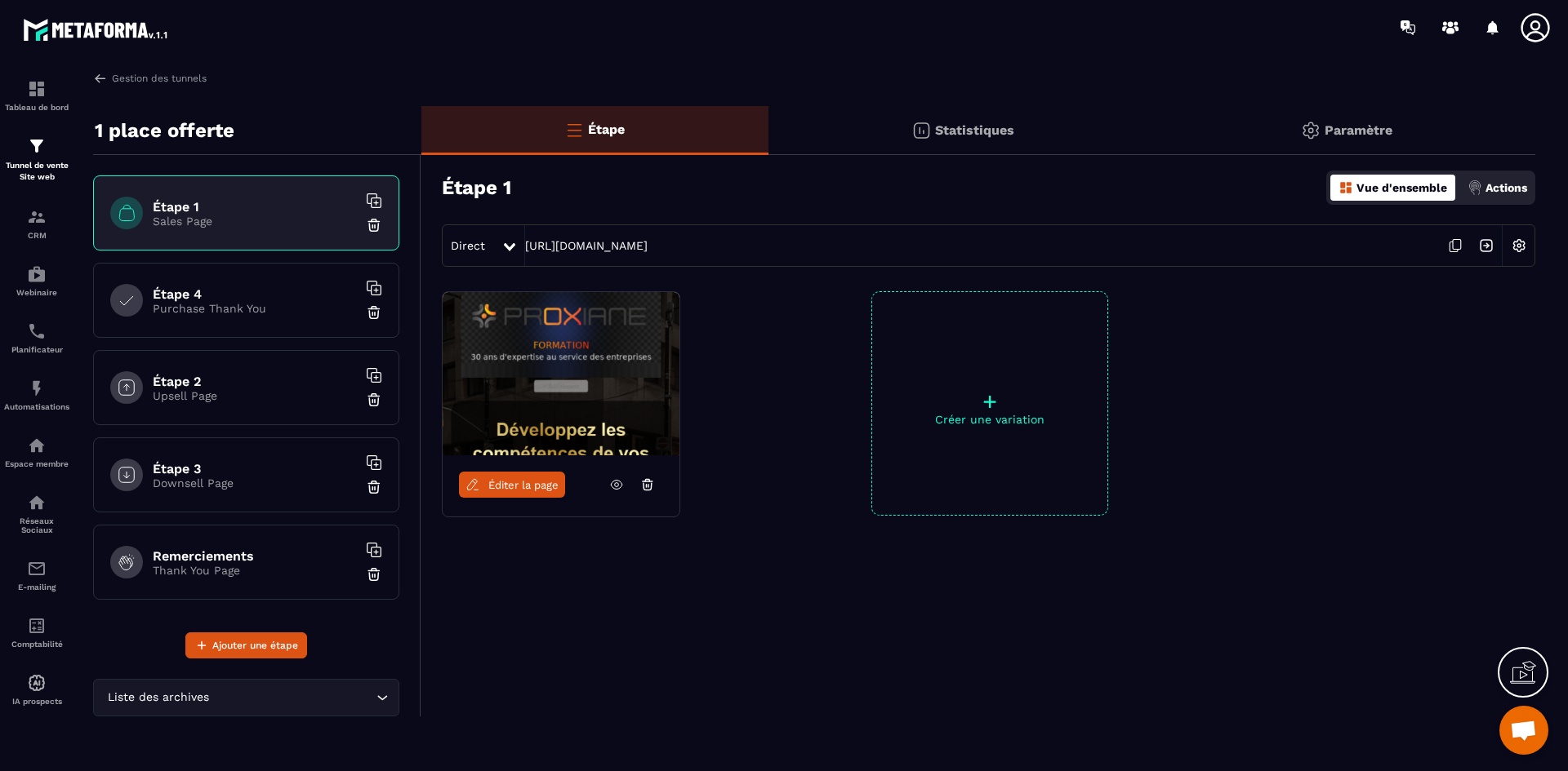
click at [1515, 248] on img at bounding box center [1518, 245] width 31 height 31
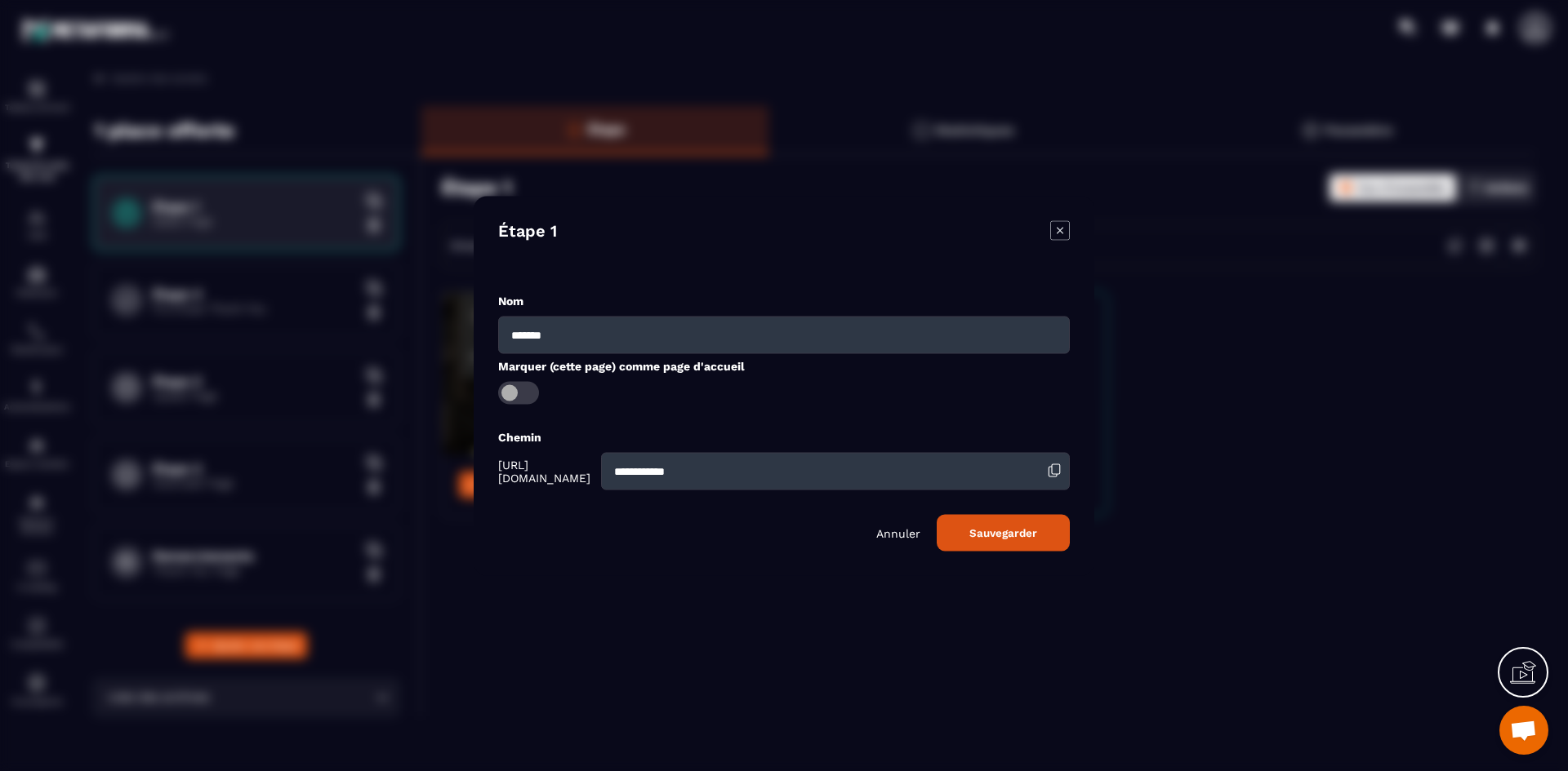
click at [912, 534] on p "Annuler" at bounding box center [898, 533] width 44 height 13
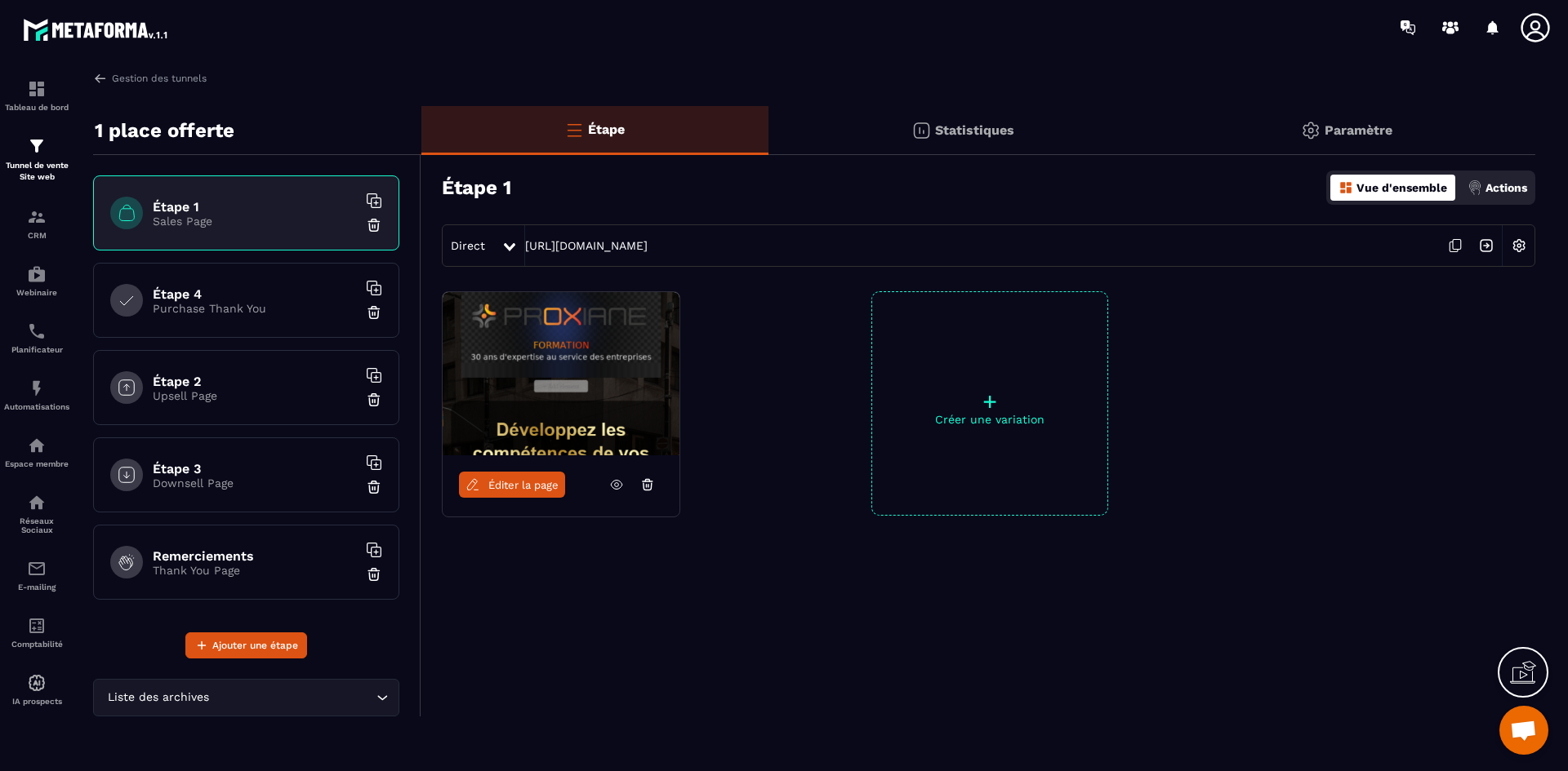
click at [1366, 125] on p "Paramètre" at bounding box center [1358, 130] width 68 height 15
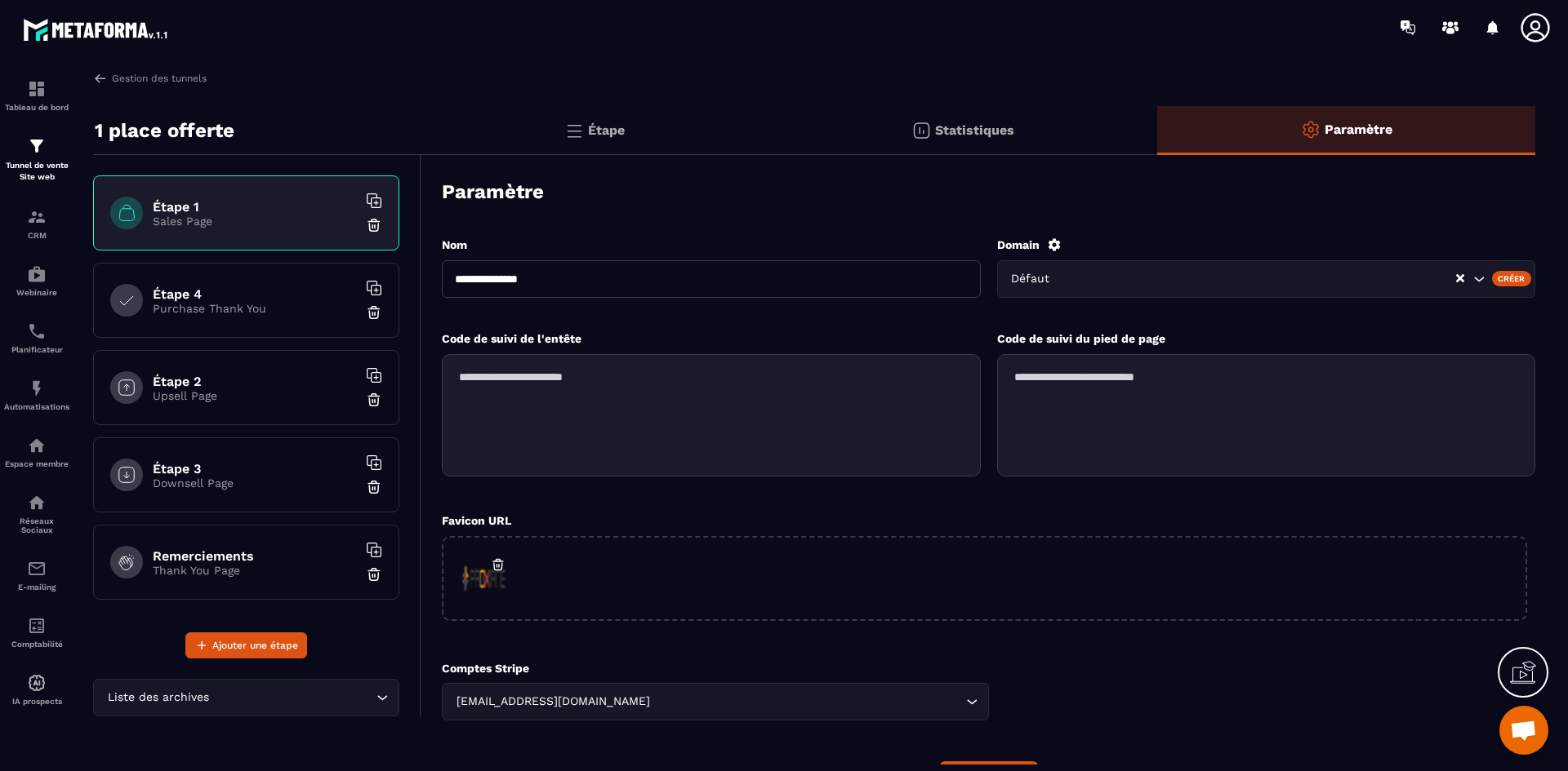
click at [1466, 97] on div "**********" at bounding box center [813, 418] width 1474 height 693
click at [617, 119] on div "Étape" at bounding box center [595, 130] width 347 height 49
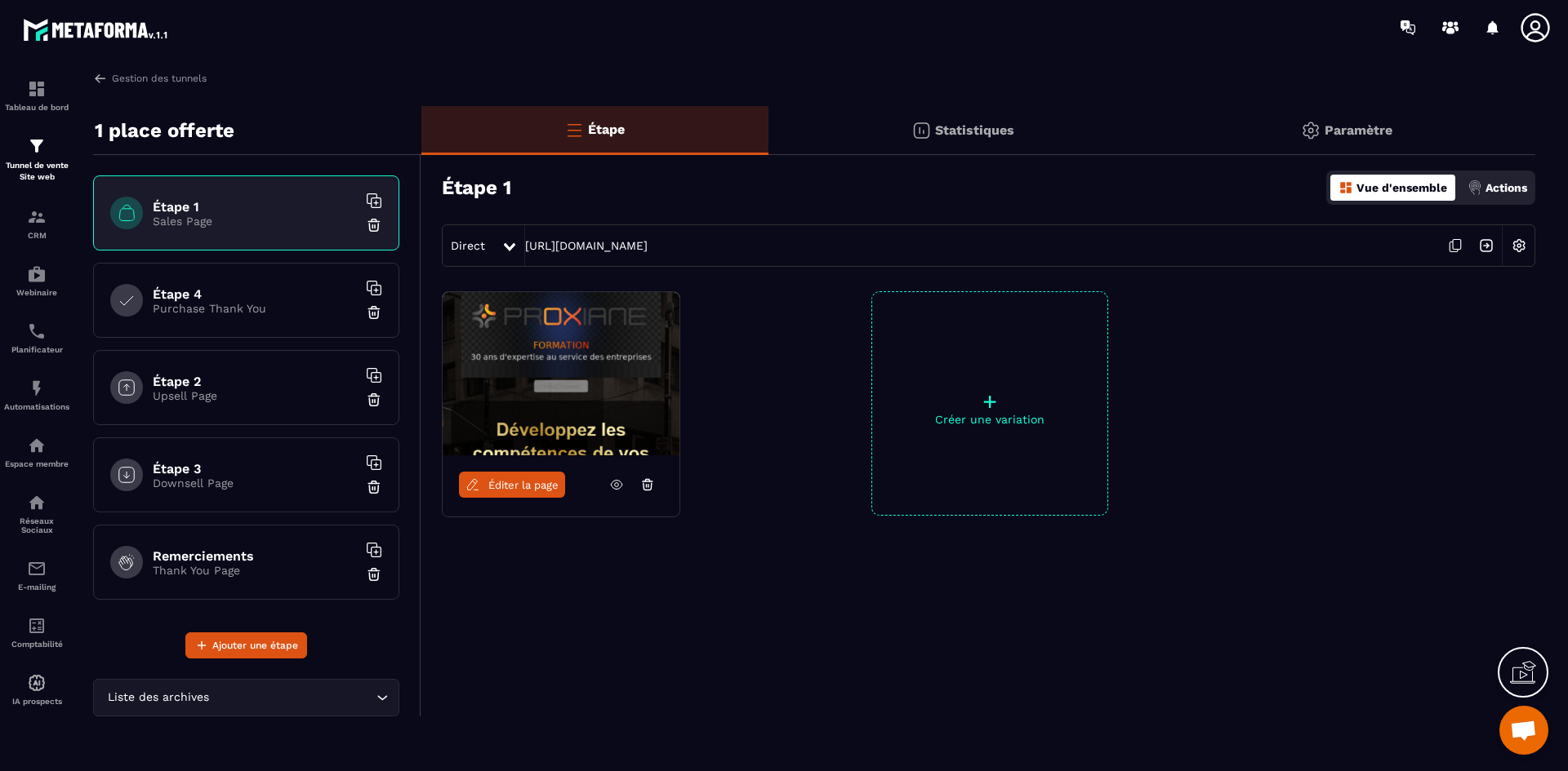
click at [1495, 180] on div "Actions" at bounding box center [1496, 187] width 68 height 26
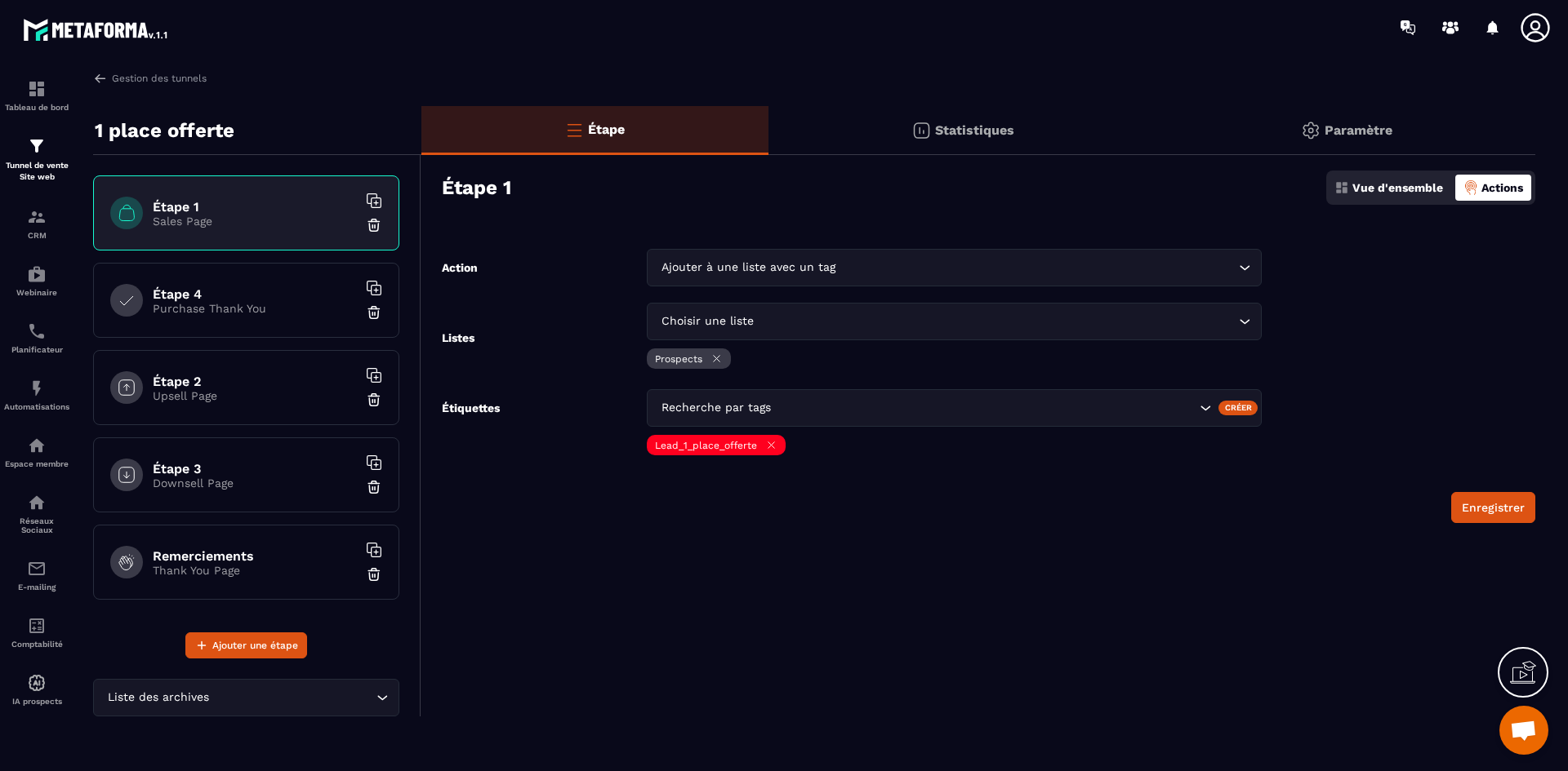
click at [1198, 404] on icon "Search for option" at bounding box center [1205, 408] width 16 height 16
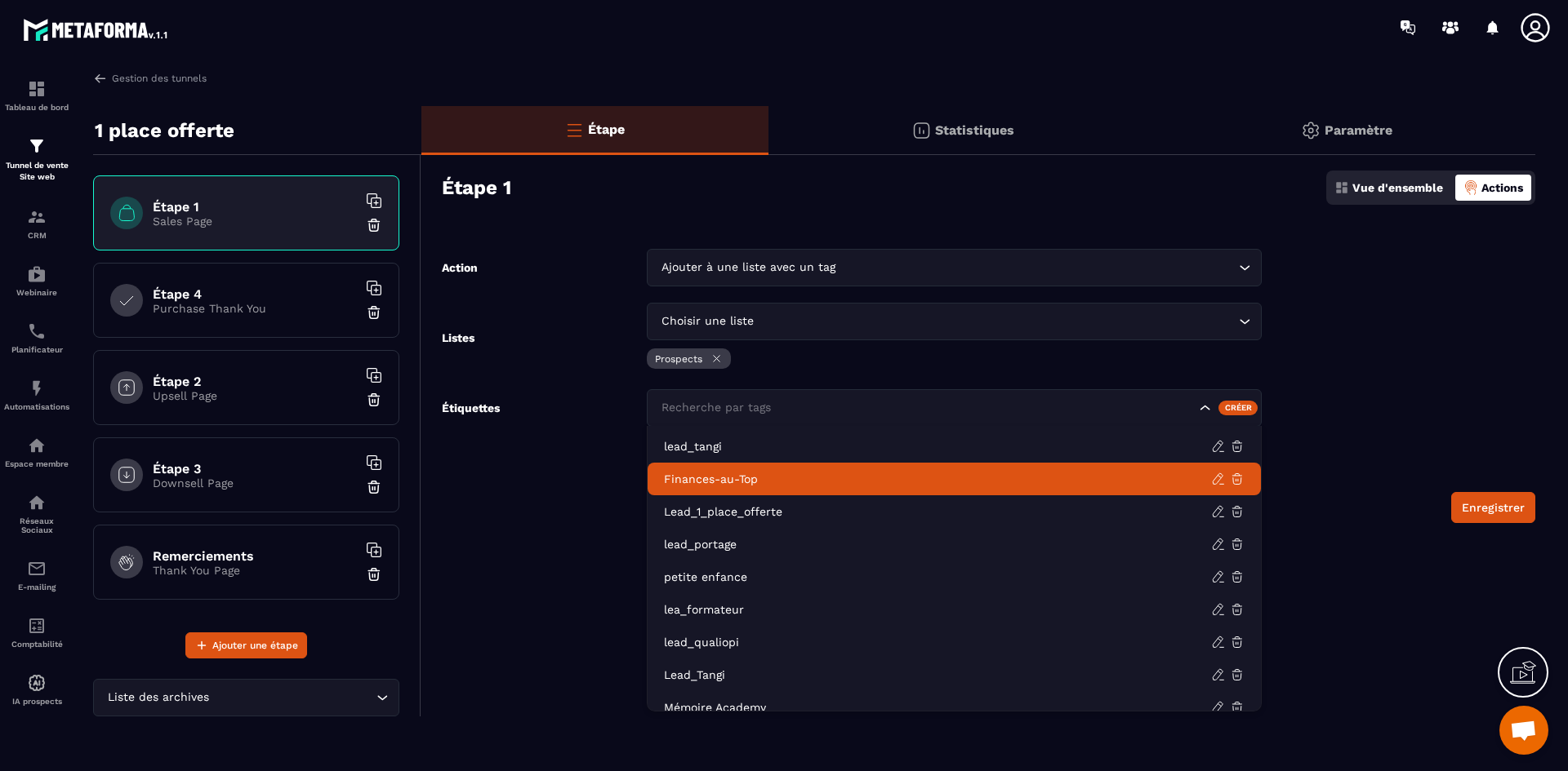
click at [1412, 422] on form "Action Ajouter à une liste avec un tag Loading... Listes Choisir une liste Load…" at bounding box center [978, 386] width 1114 height 274
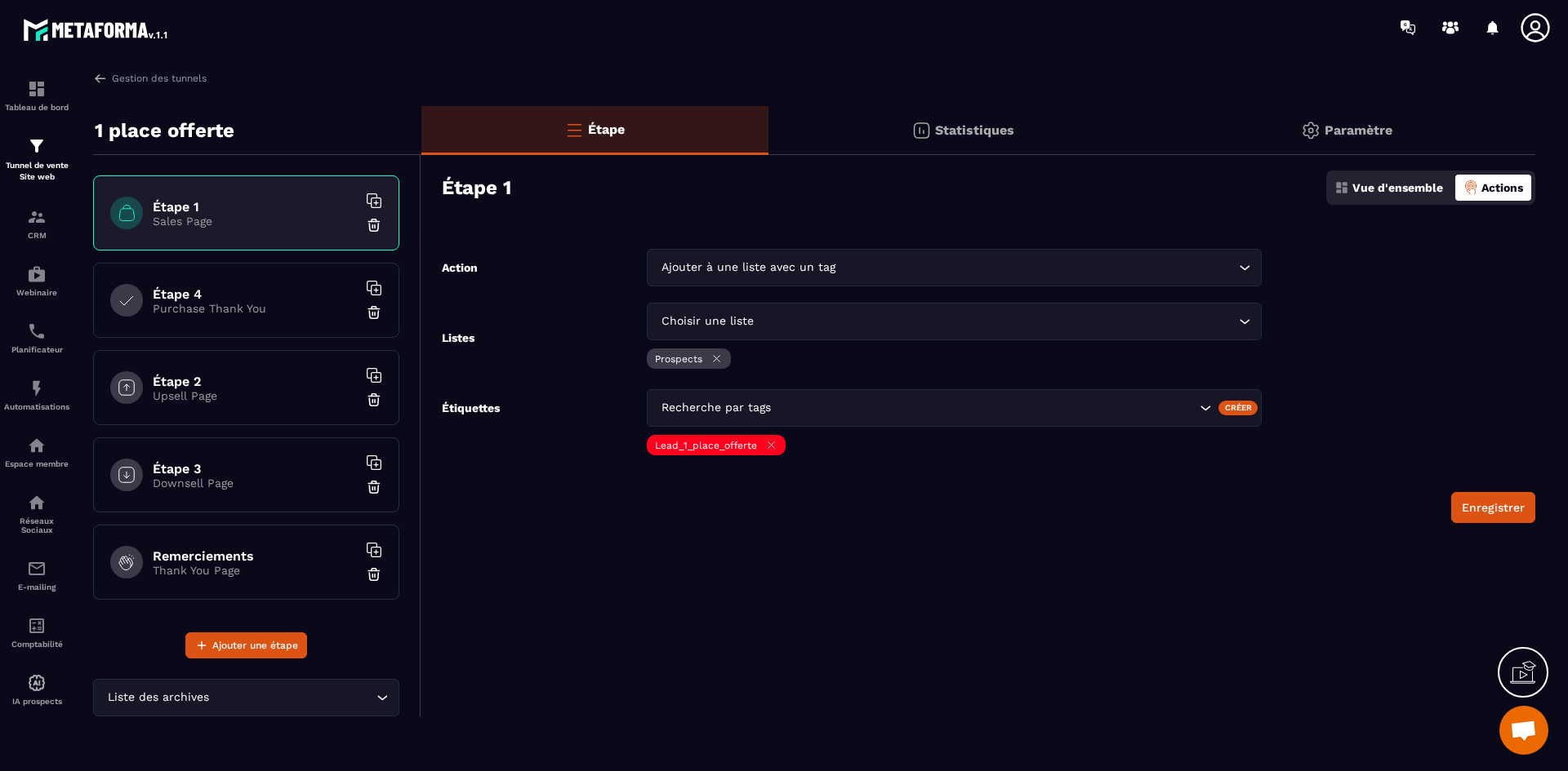
click at [1259, 318] on div "Choisir une liste Loading..." at bounding box center [954, 321] width 615 height 37
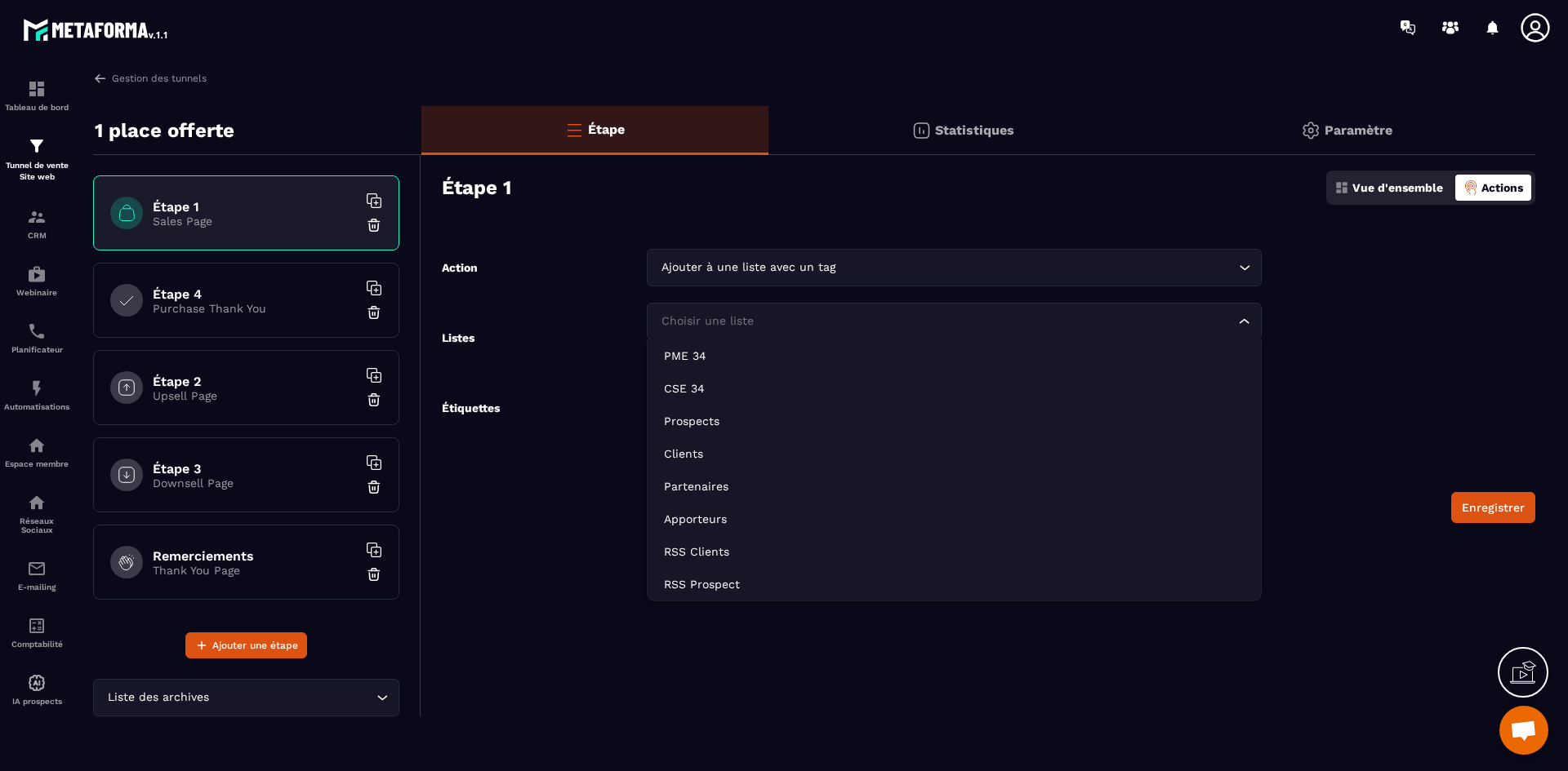
click at [1329, 334] on form "Action Ajouter à une liste avec un tag Loading... Listes Choisir une liste Load…" at bounding box center [978, 386] width 1114 height 274
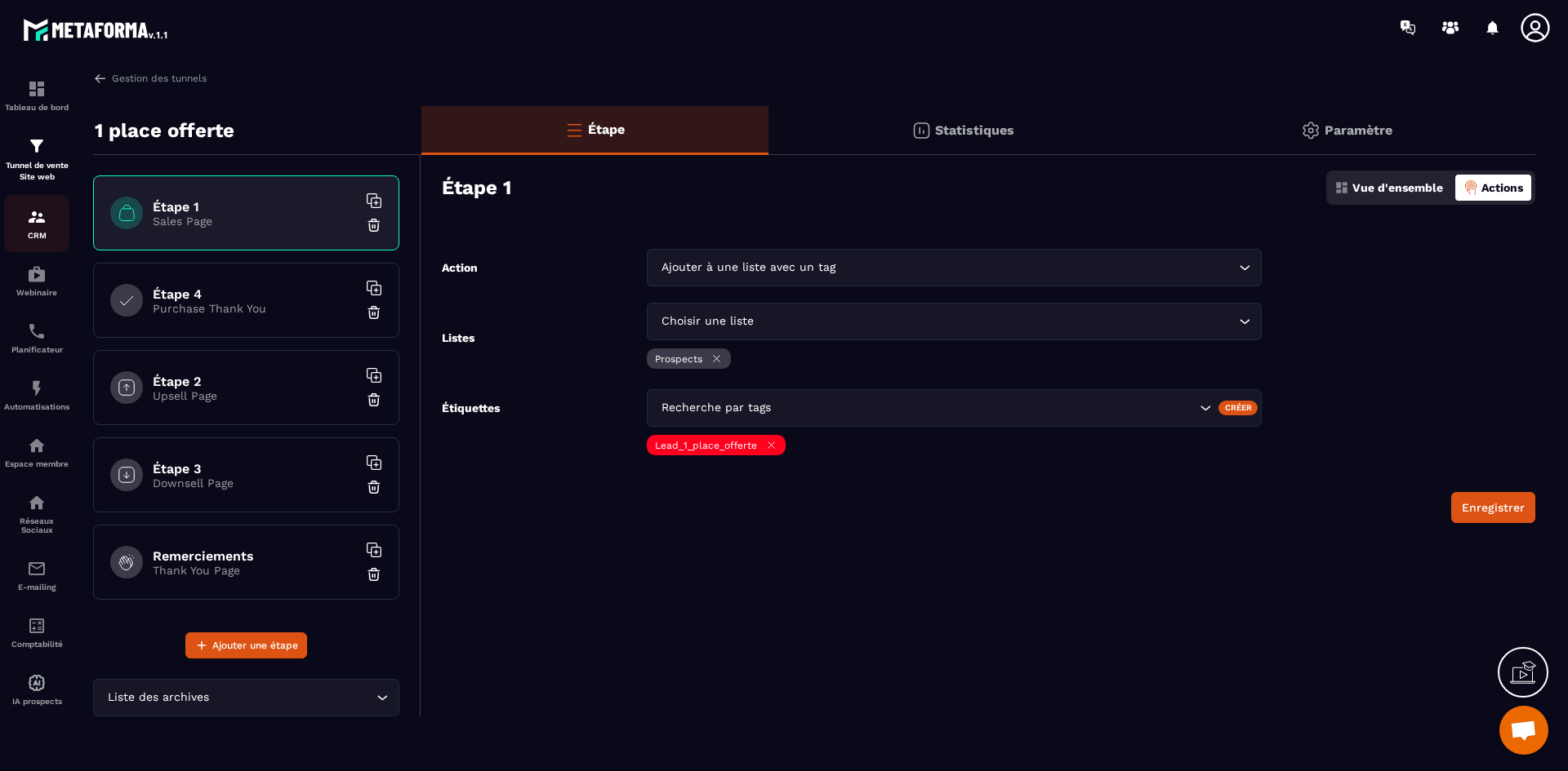
click at [21, 230] on div "CRM" at bounding box center [36, 223] width 65 height 33
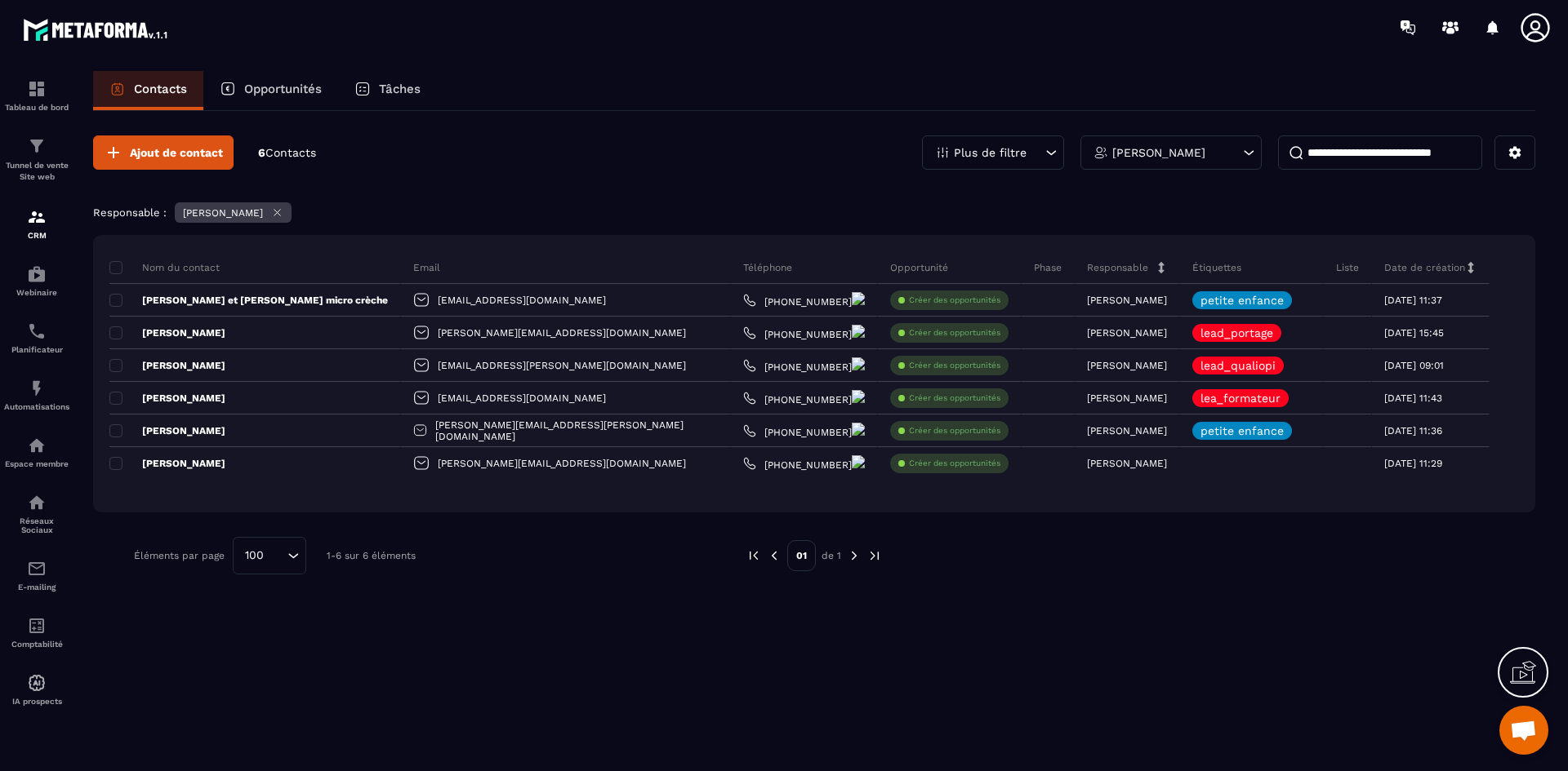
click at [1254, 155] on icon at bounding box center [1248, 152] width 16 height 16
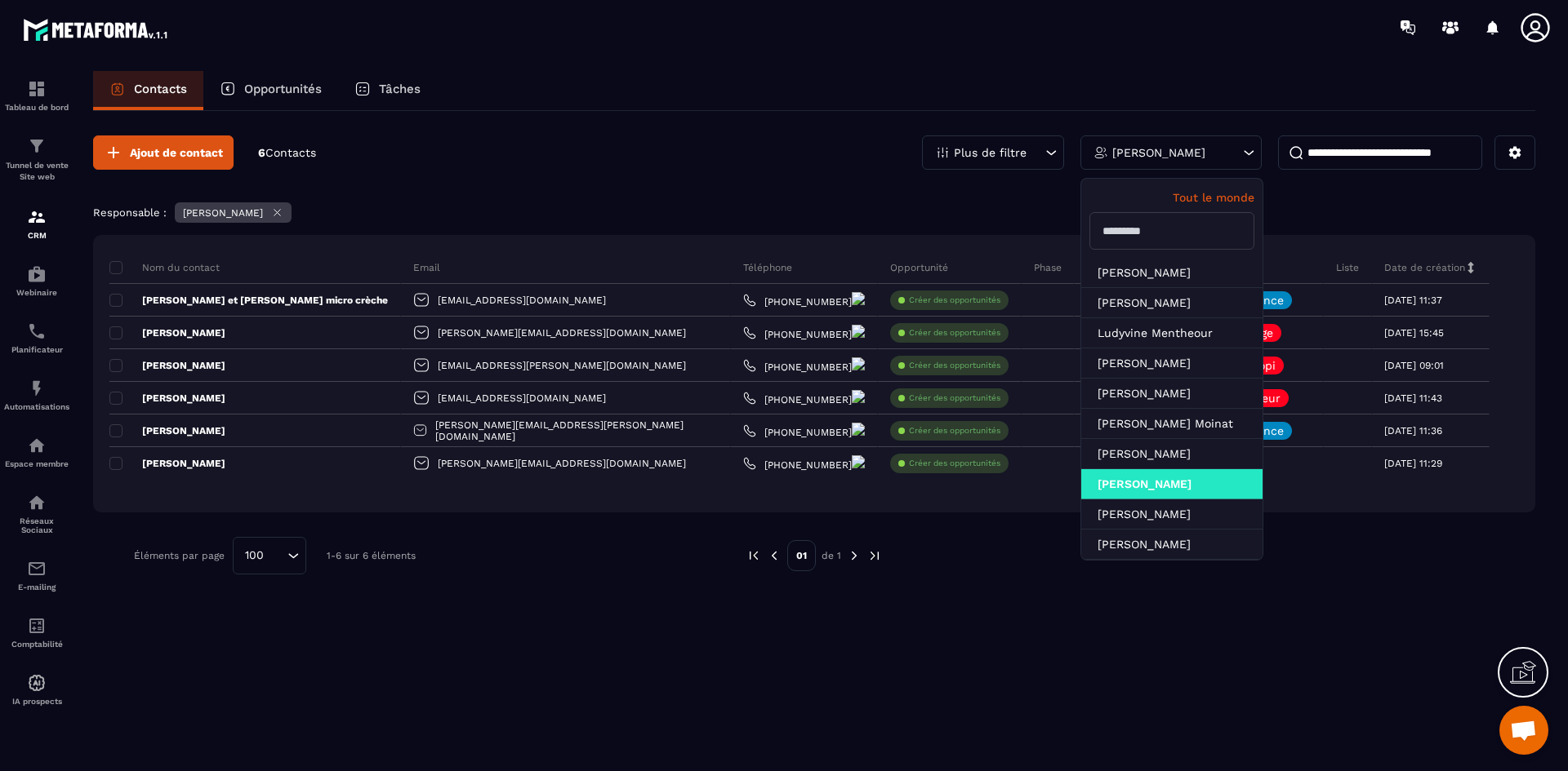
click at [1360, 197] on div "Ajout de contact 6 Contacts Plus de filtre [PERSON_NAME] Tout le monde [PERSON_…" at bounding box center [813, 355] width 1442 height 488
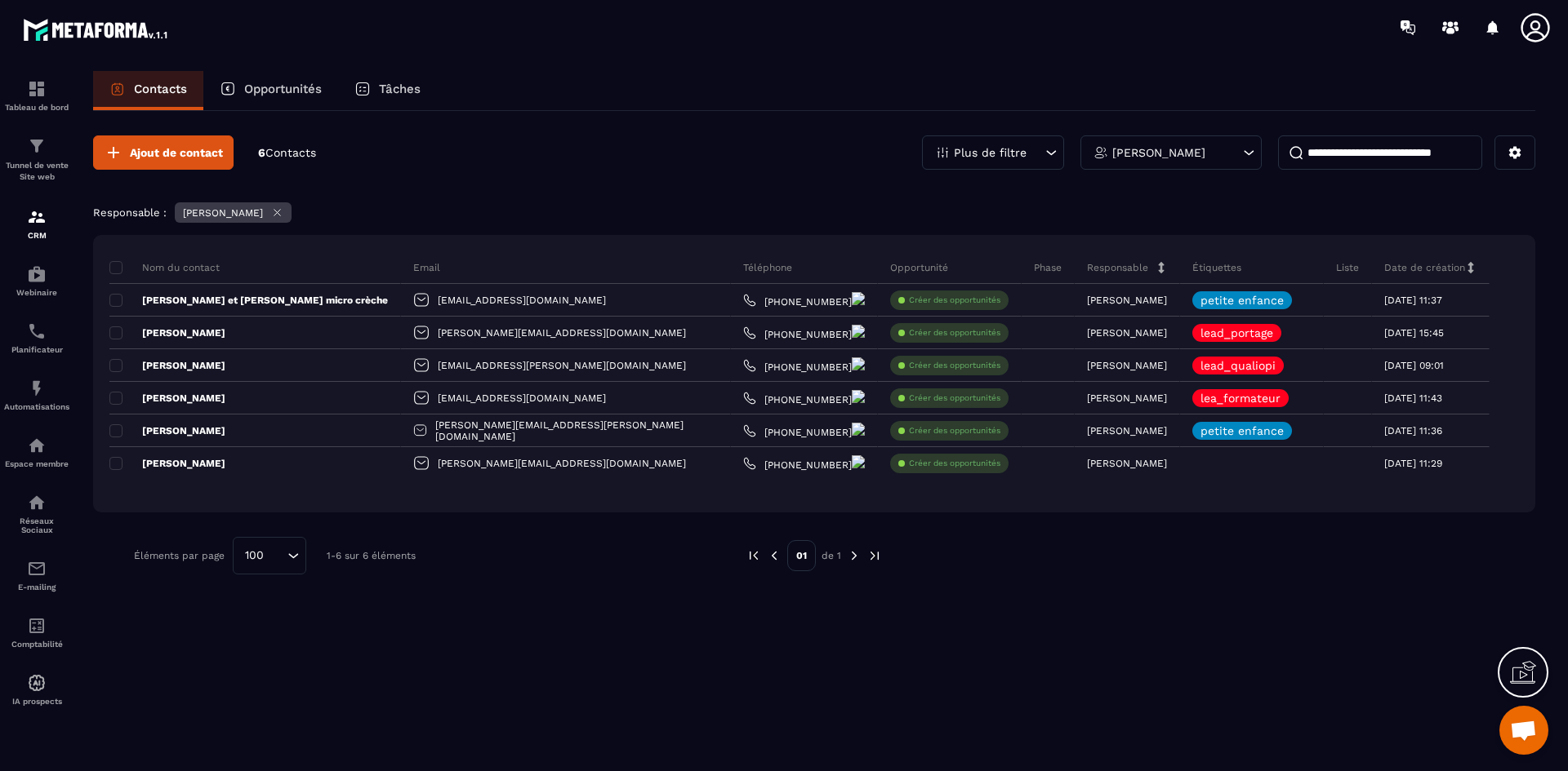
click at [1250, 158] on icon at bounding box center [1248, 152] width 16 height 16
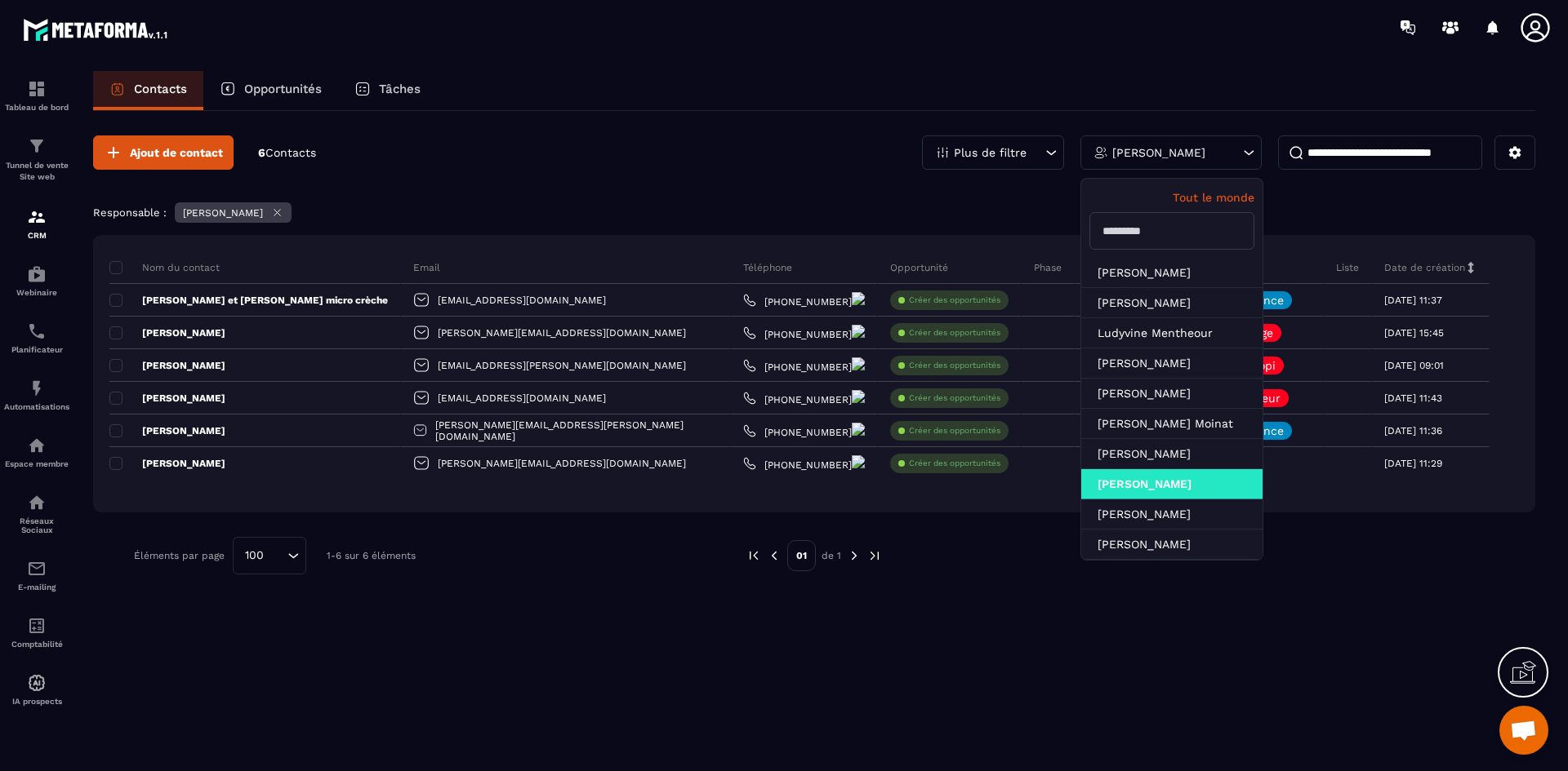
click at [1228, 193] on p "Tout le monde" at bounding box center [1171, 197] width 165 height 13
click at [1211, 191] on div "Tout le monde" at bounding box center [1171, 218] width 181 height 79
click at [849, 199] on div "Ajout de contact 6 Contacts Plus de filtre Tout le monde Tout le monde [PERSON_…" at bounding box center [813, 355] width 1442 height 488
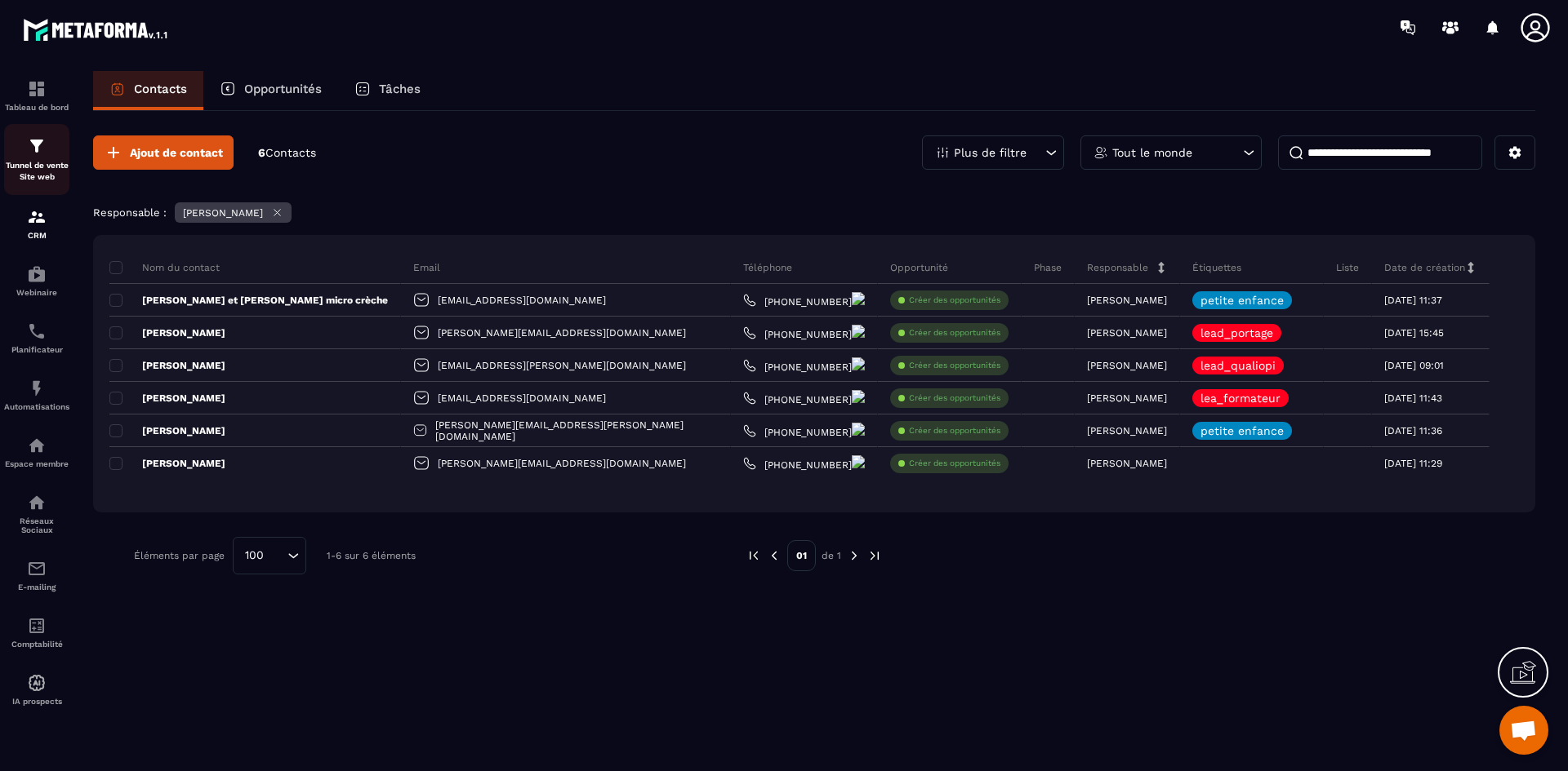
click at [18, 155] on div "Tunnel de vente Site web" at bounding box center [36, 159] width 65 height 47
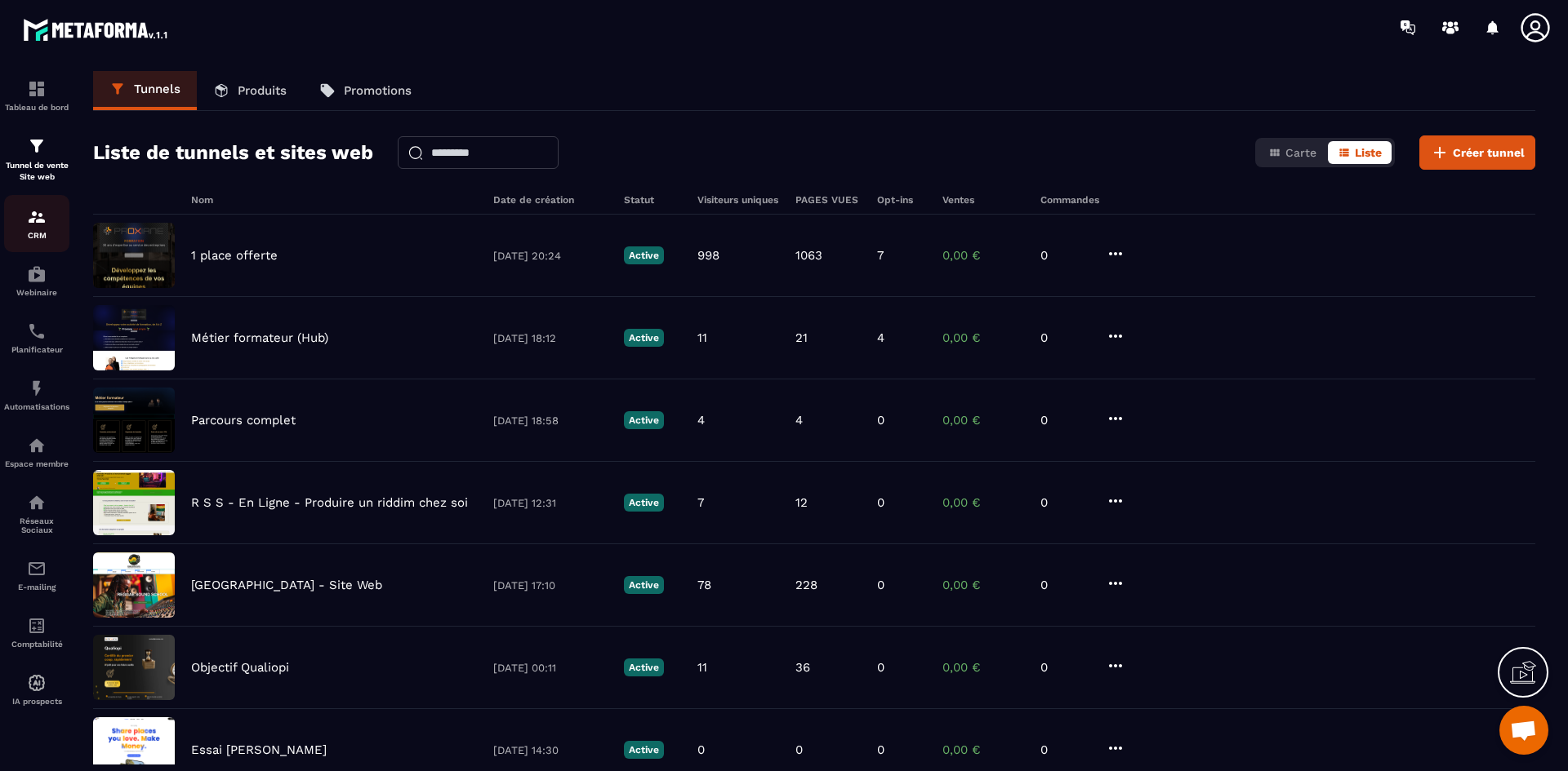
click at [27, 215] on img at bounding box center [36, 216] width 19 height 19
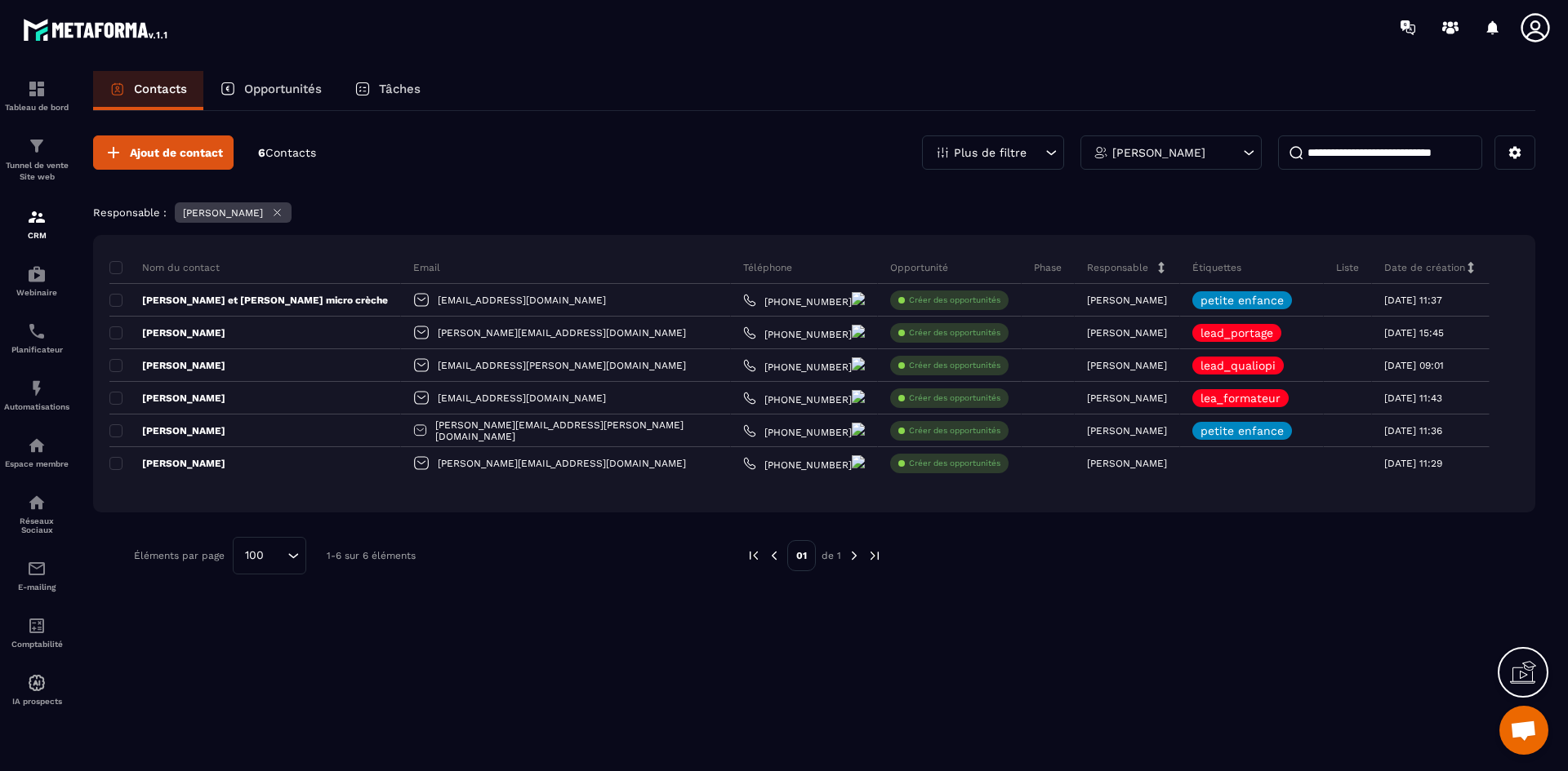
click at [27, 215] on img at bounding box center [36, 216] width 19 height 19
click at [1237, 152] on div "[PERSON_NAME]" at bounding box center [1170, 152] width 181 height 34
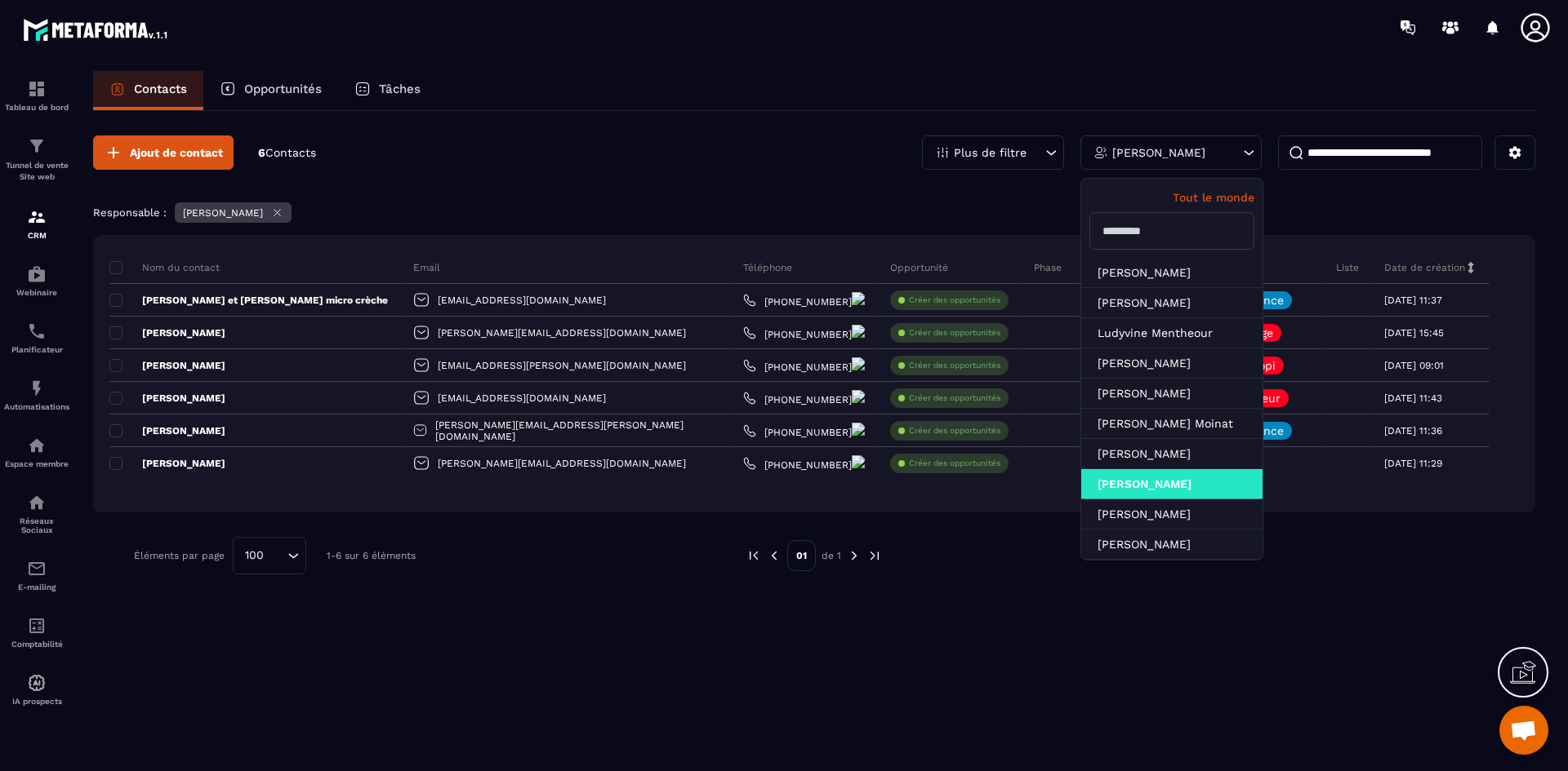
click at [1220, 204] on div "Tout le monde" at bounding box center [1171, 218] width 181 height 79
click at [1218, 193] on p "Tout le monde" at bounding box center [1171, 197] width 165 height 13
click at [1165, 82] on div "Contacts Opportunités Tâches" at bounding box center [813, 90] width 1442 height 39
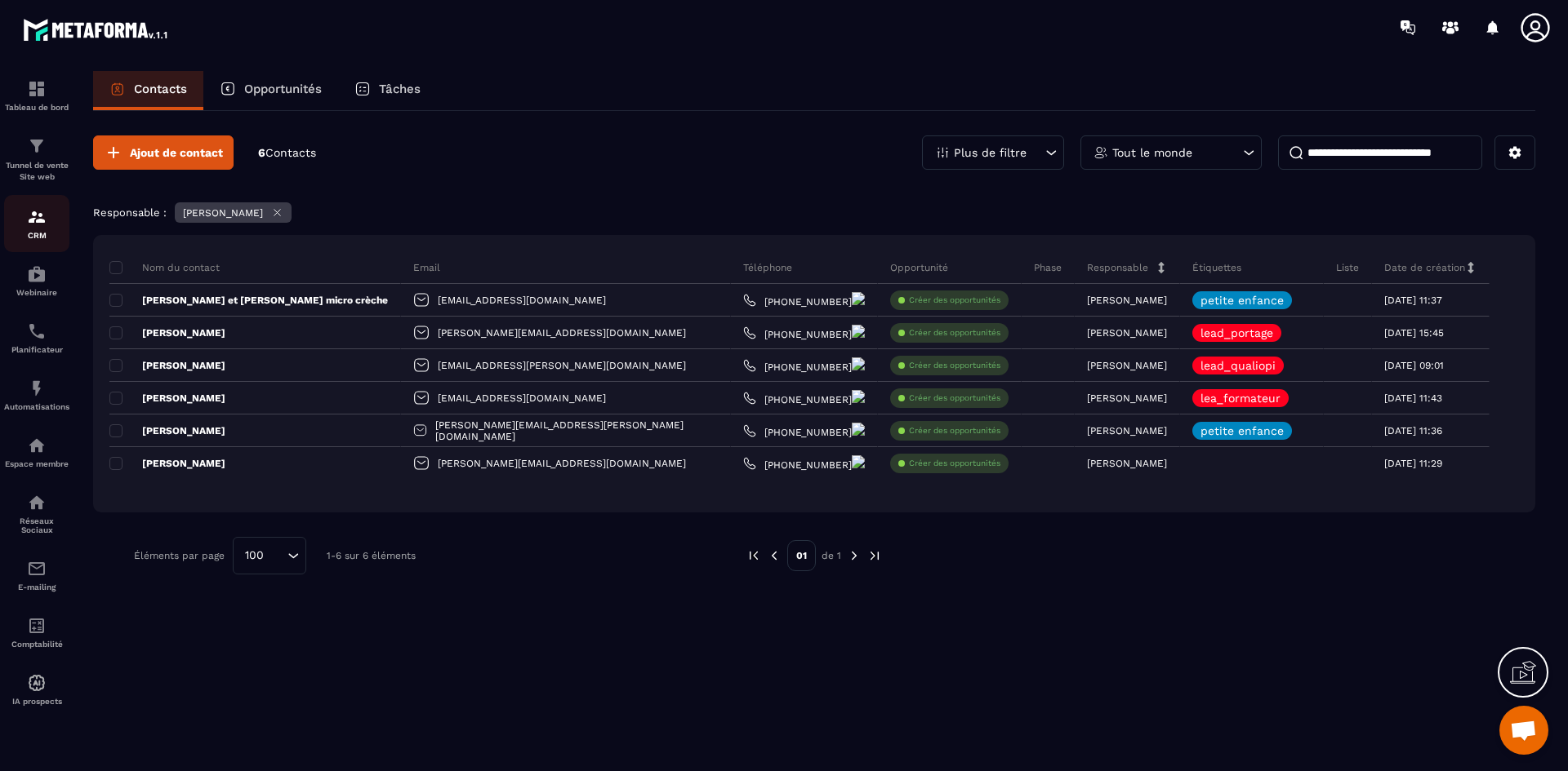
click at [38, 215] on img at bounding box center [36, 216] width 19 height 19
click at [1518, 152] on icon at bounding box center [1514, 152] width 12 height 12
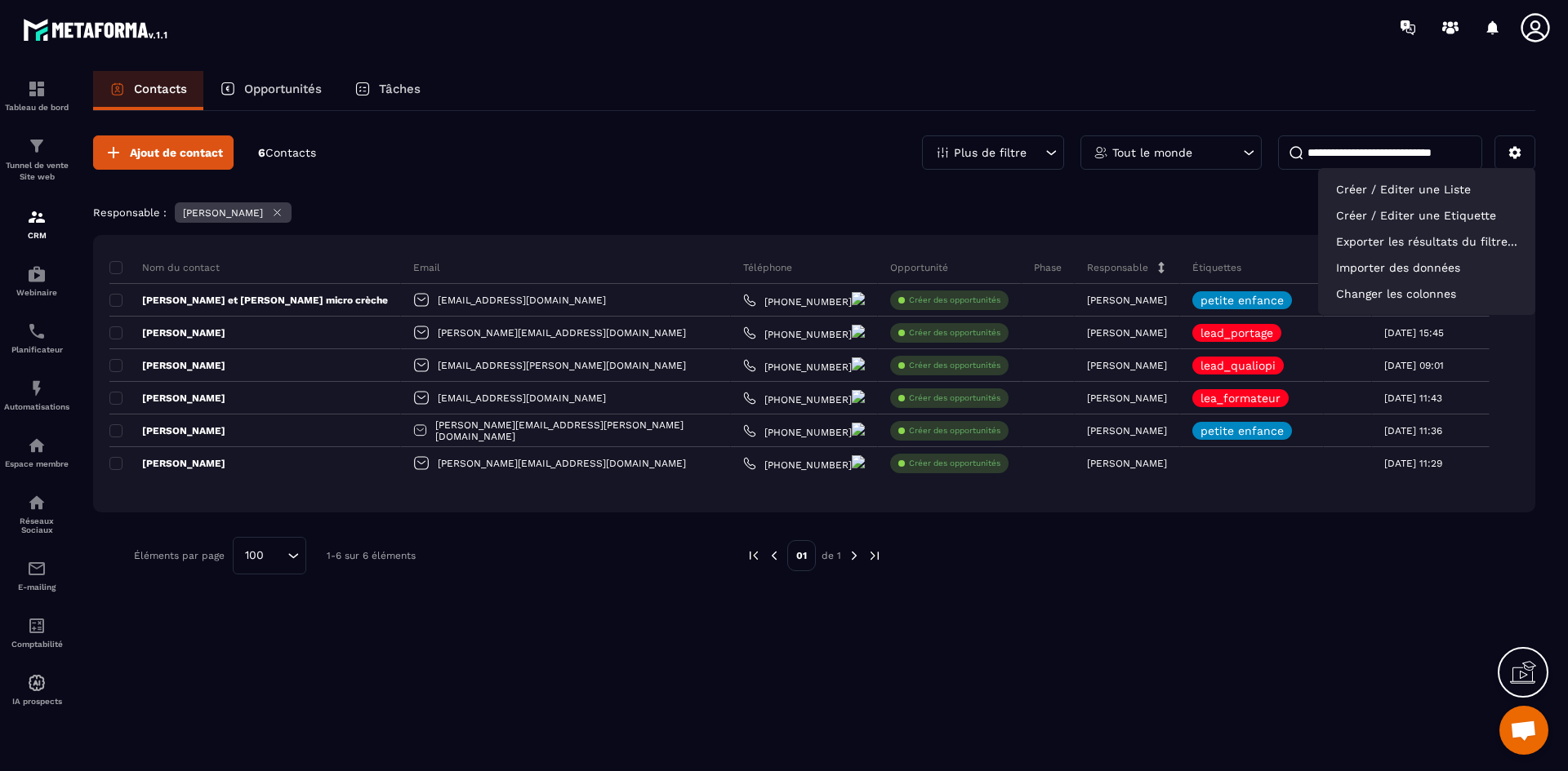
click at [1251, 192] on div "Ajout de contact 6 Contacts Plus de filtre Tout le monde Créer / Editer une Lis…" at bounding box center [813, 355] width 1442 height 488
